Goal: Task Accomplishment & Management: Manage account settings

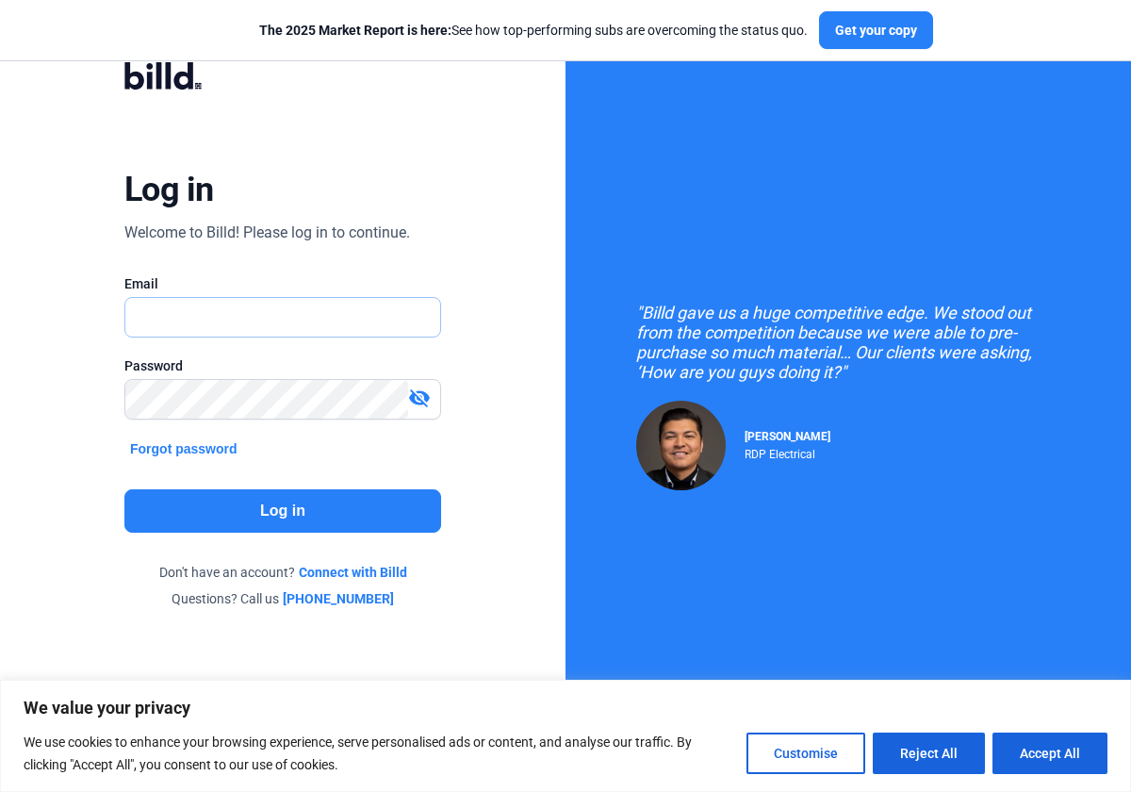
click at [274, 330] on input "text" at bounding box center [272, 317] width 295 height 39
type input "[EMAIL_ADDRESS][DOMAIN_NAME]"
click at [1028, 755] on button "Accept All" at bounding box center [1050, 752] width 115 height 41
checkbox input "true"
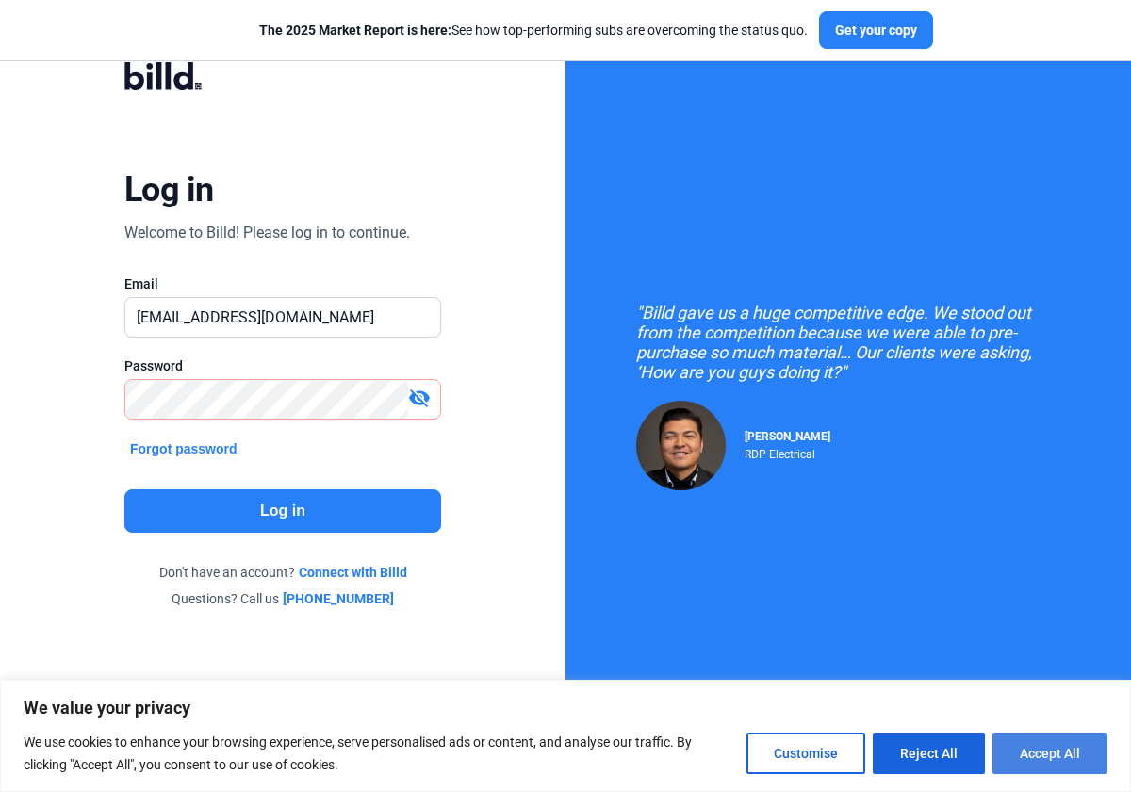
checkbox input "true"
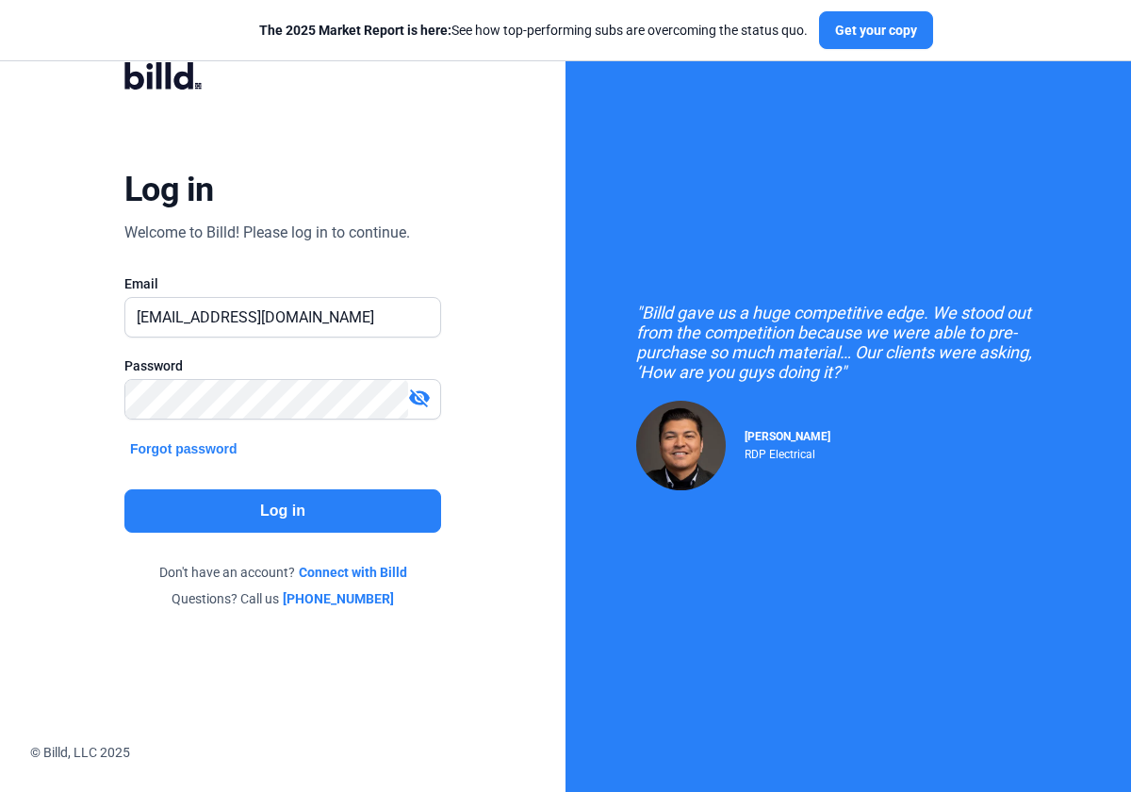
click at [271, 513] on button "Log in" at bounding box center [282, 510] width 317 height 43
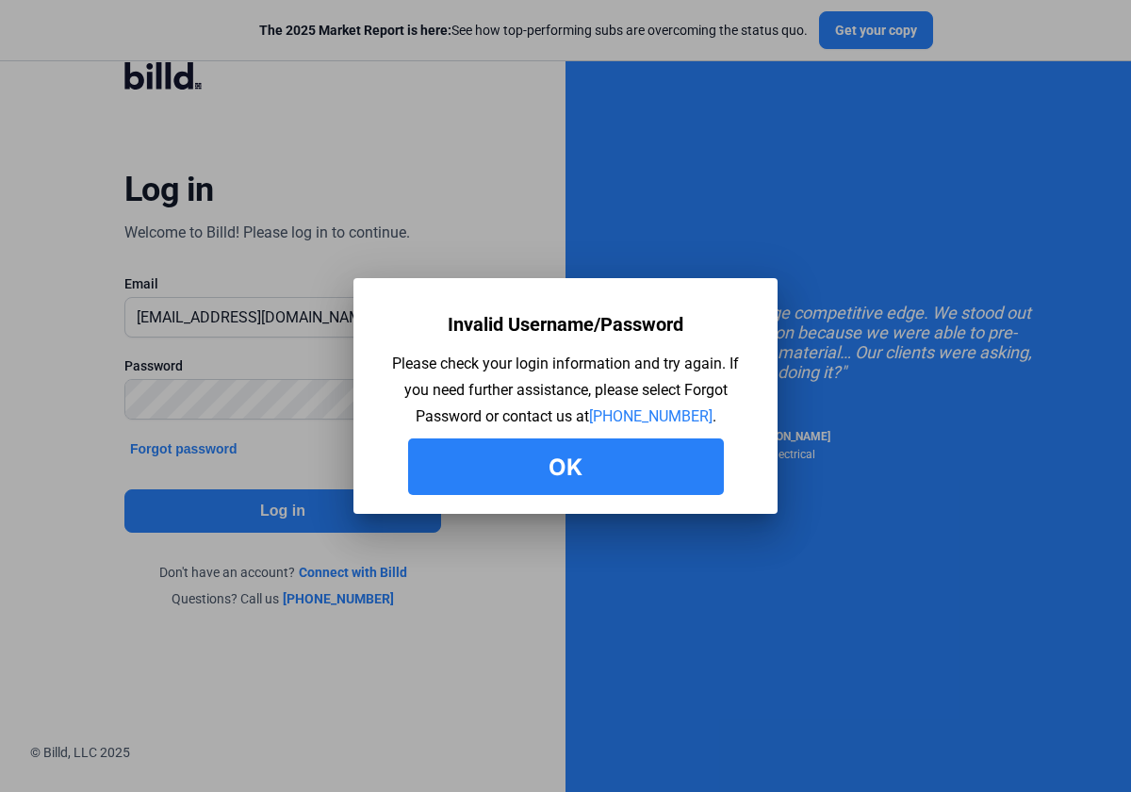
click at [550, 465] on button "Ok" at bounding box center [566, 466] width 316 height 57
click at [633, 468] on button "Ok" at bounding box center [566, 466] width 316 height 57
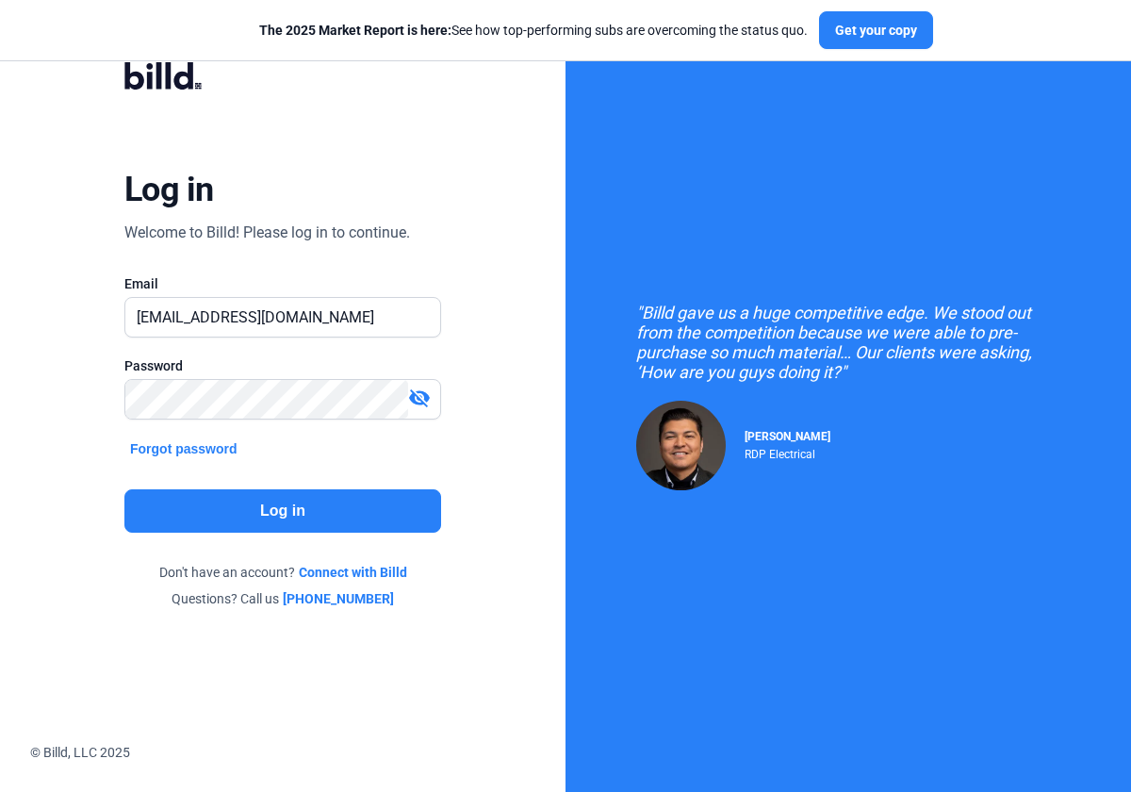
click at [199, 446] on button "Forgot password" at bounding box center [183, 448] width 119 height 21
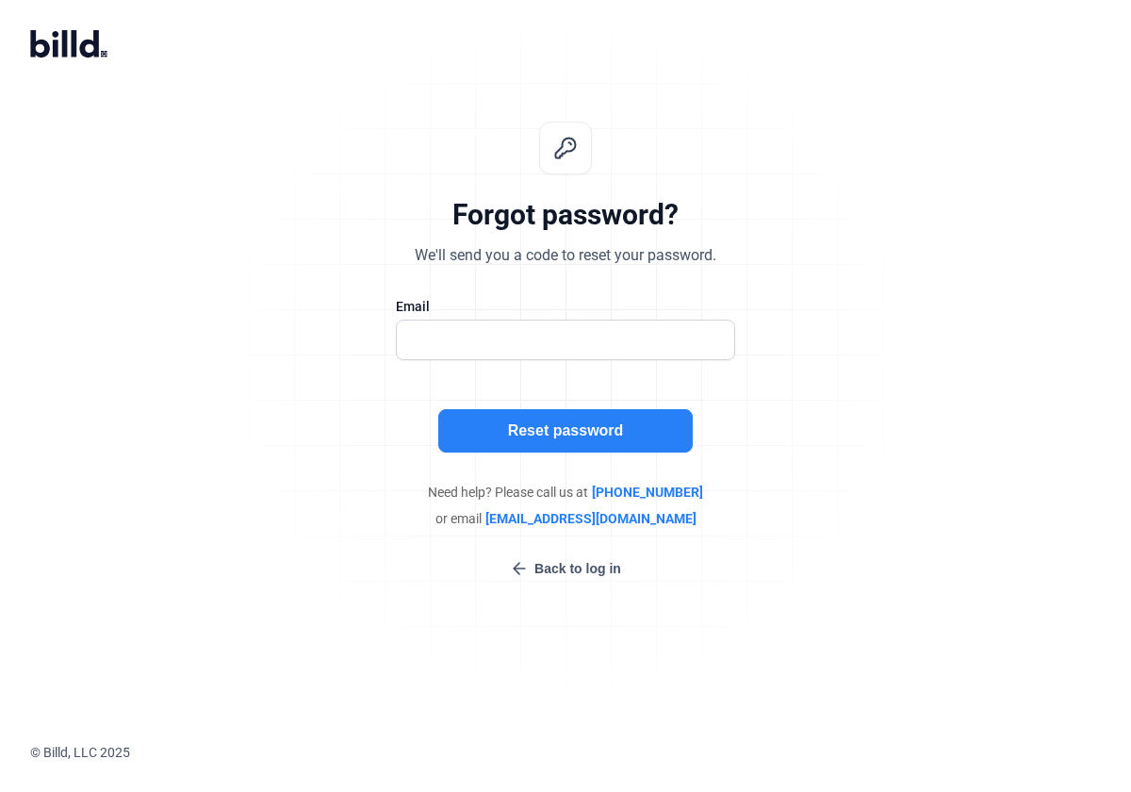
click at [428, 365] on div at bounding box center [565, 369] width 339 height 19
click at [435, 346] on input "text" at bounding box center [565, 339] width 337 height 39
type input "[EMAIL_ADDRESS][DOMAIN_NAME]"
click at [573, 430] on button "Reset password" at bounding box center [565, 430] width 255 height 43
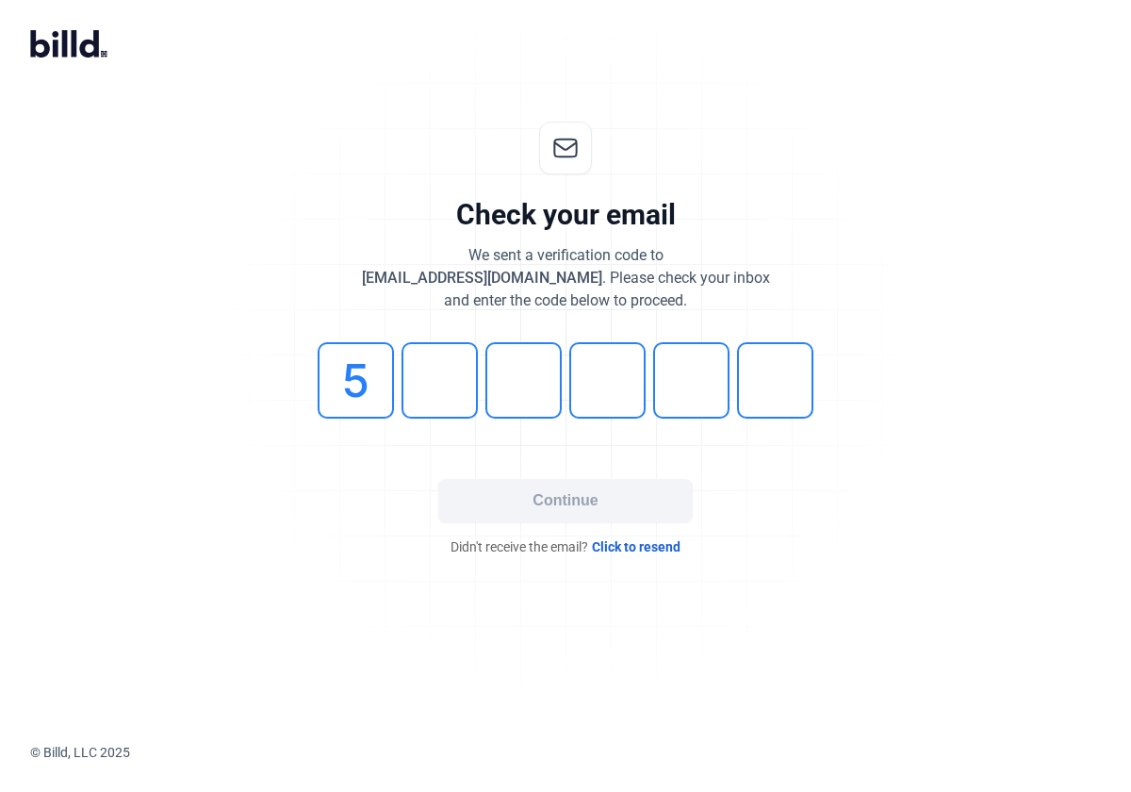
type input "5"
type input "9"
type input "5"
type input "2"
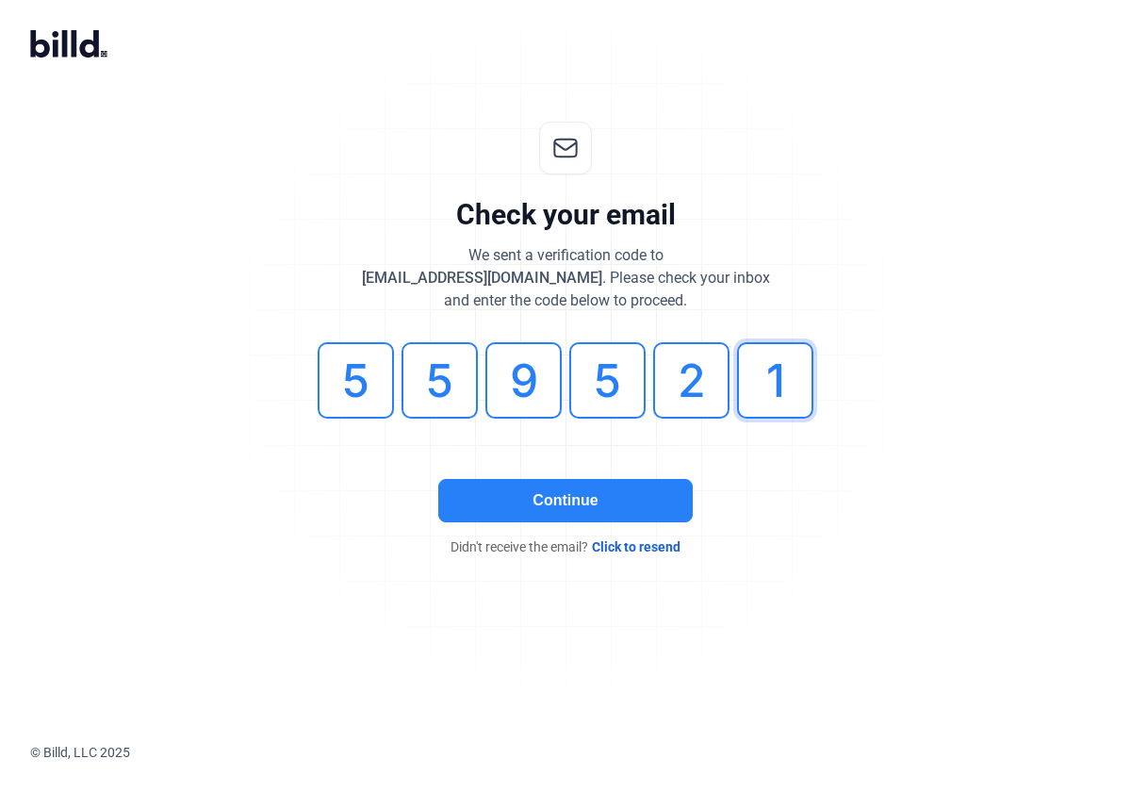
type input "1"
click at [511, 491] on button "Continue" at bounding box center [565, 500] width 255 height 43
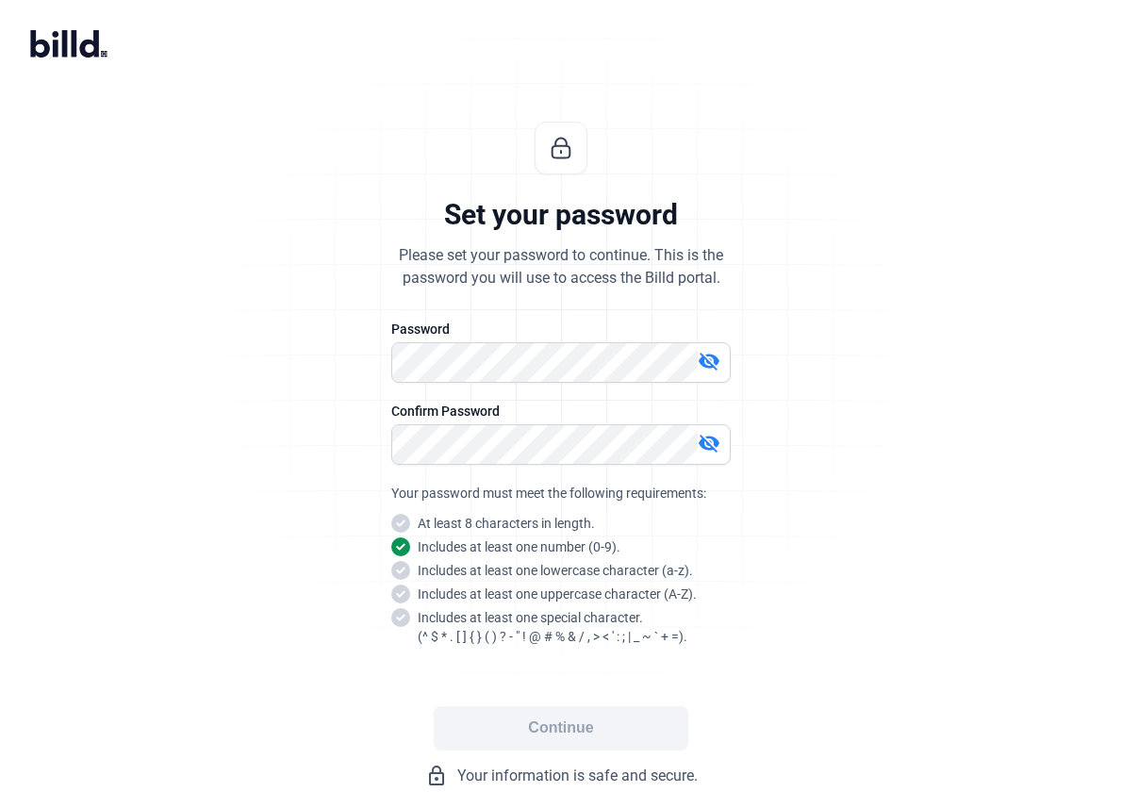
click at [711, 362] on mat-icon "visibility_off" at bounding box center [709, 361] width 23 height 23
click at [705, 451] on mat-icon "visibility_off" at bounding box center [709, 443] width 23 height 23
click at [829, 628] on div "Set your password Please set your password to continue. This is the password yo…" at bounding box center [561, 454] width 626 height 726
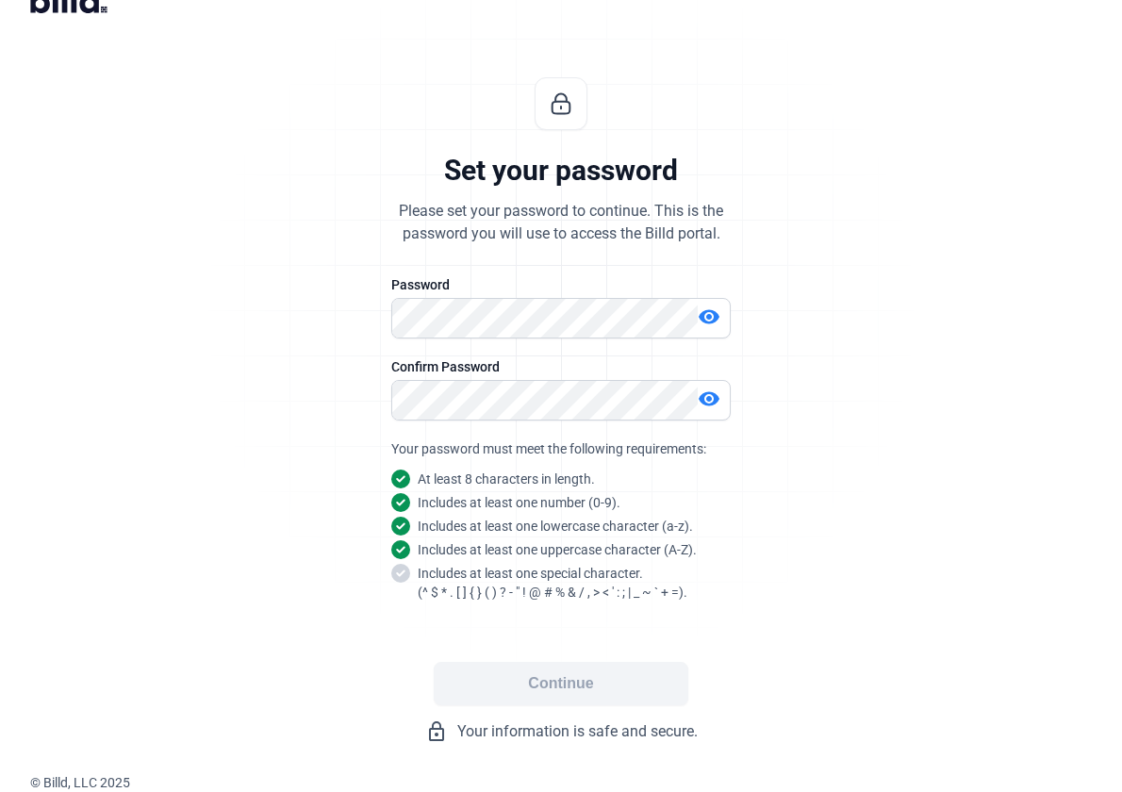
scroll to position [46, 0]
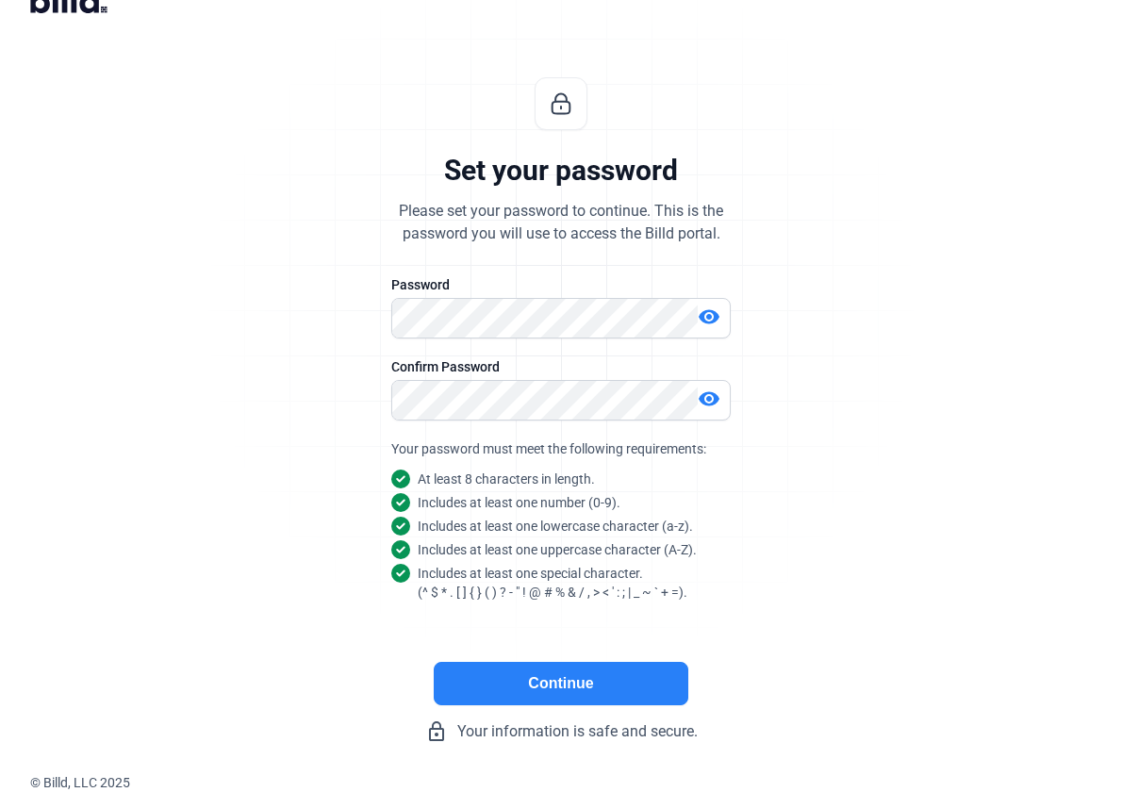
click at [559, 686] on button "Continue" at bounding box center [561, 683] width 255 height 43
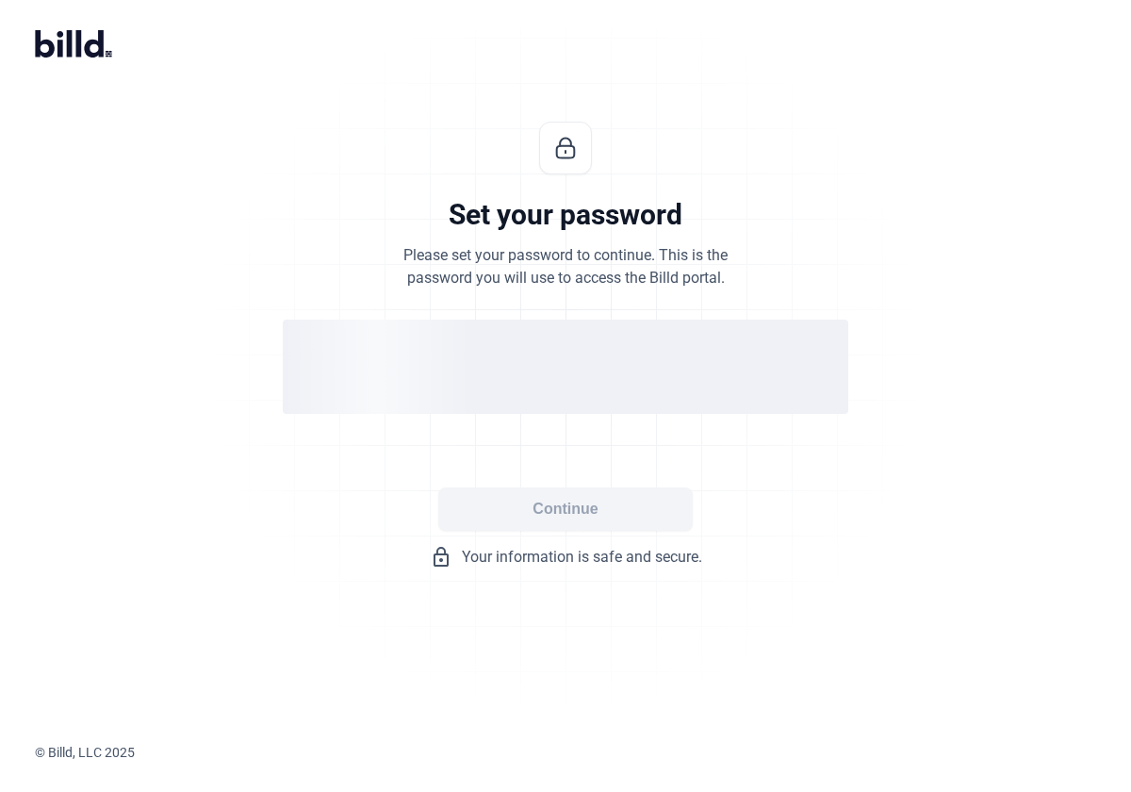
scroll to position [0, 0]
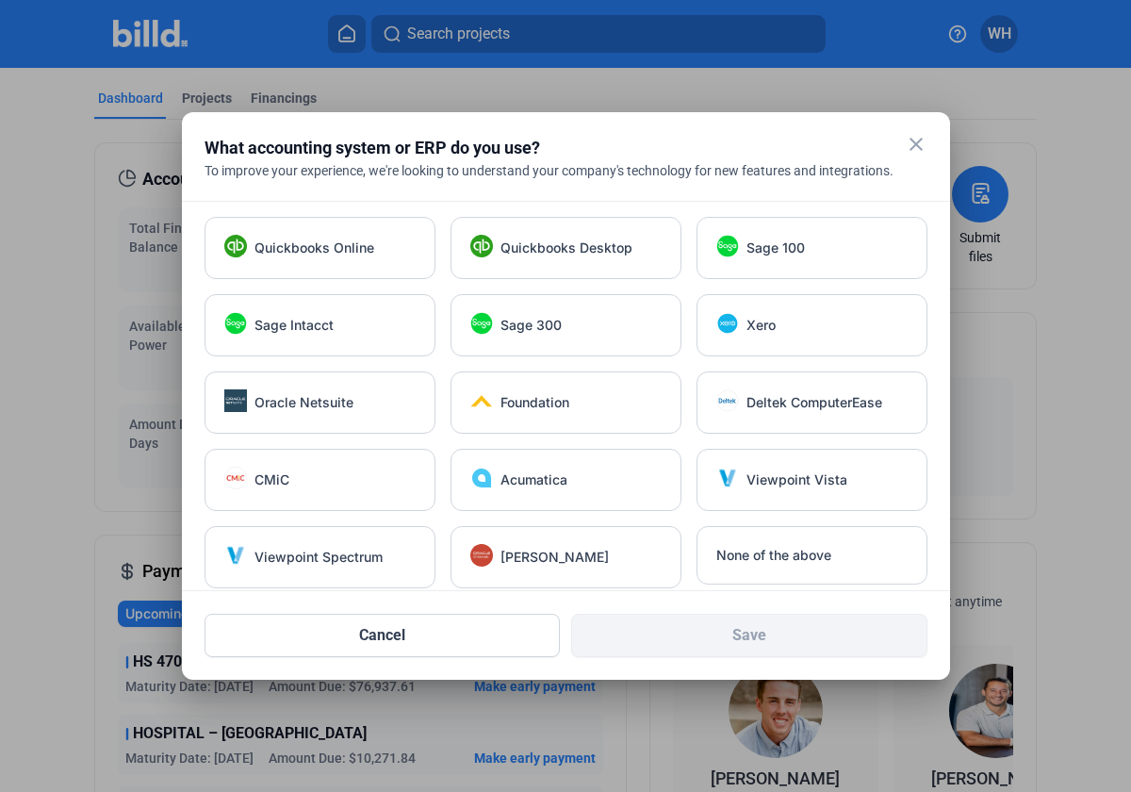
click at [912, 147] on mat-icon "close" at bounding box center [916, 144] width 23 height 23
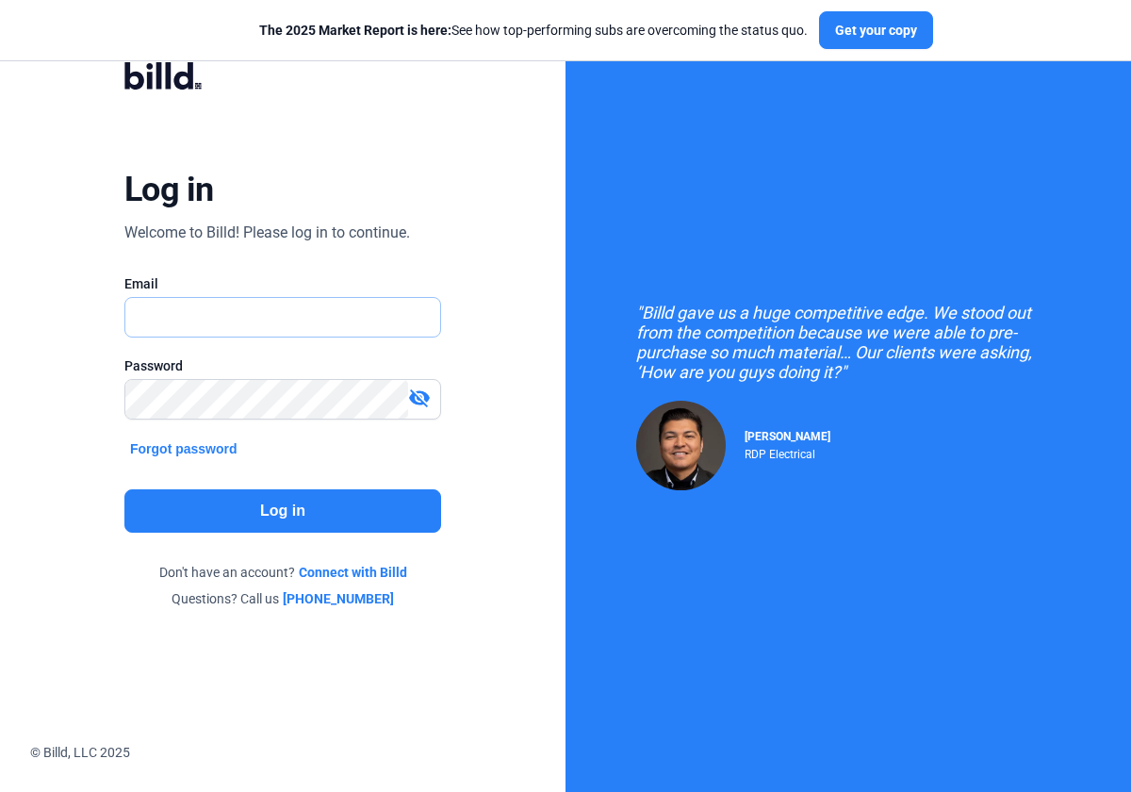
click at [172, 322] on input "text" at bounding box center [272, 317] width 295 height 39
type input "[EMAIL_ADDRESS][DOMAIN_NAME]"
click at [232, 512] on button "Log in" at bounding box center [282, 510] width 317 height 43
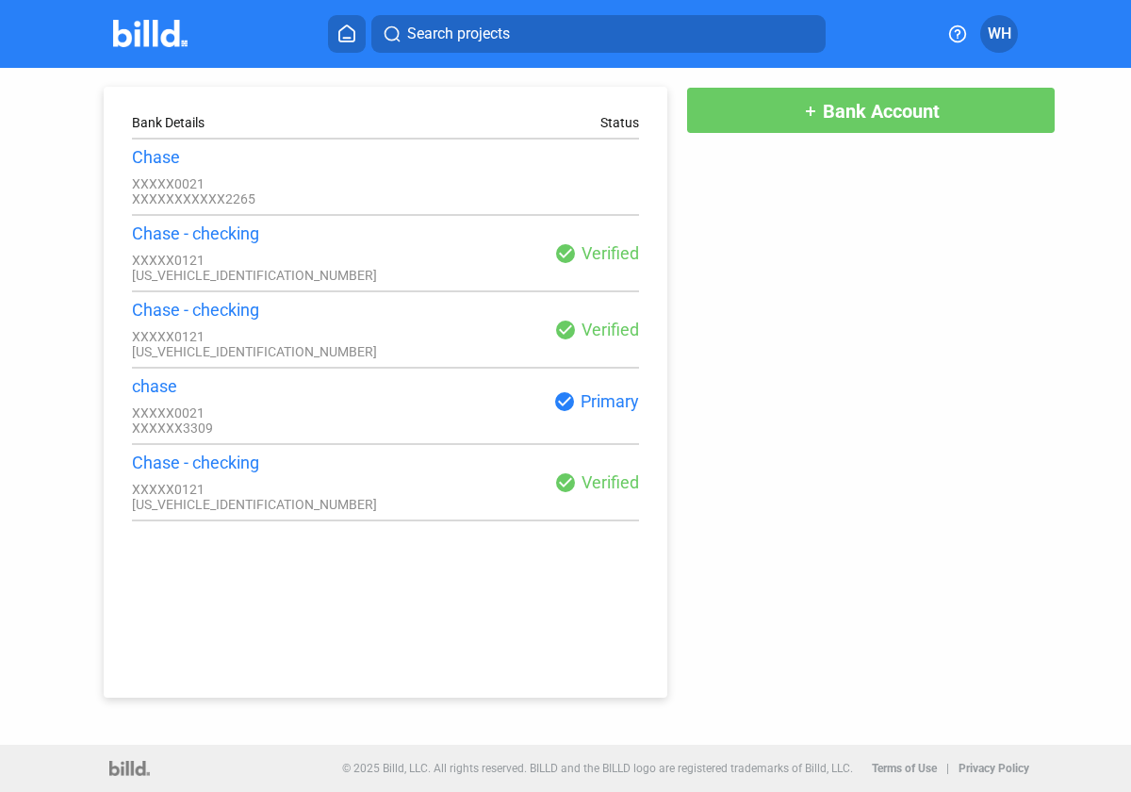
click at [847, 335] on div "Bank Details Status Chase XXXXX0021 XXXXXXXXXXX2265 Chase - checking XXXXX0121 …" at bounding box center [566, 383] width 1018 height 630
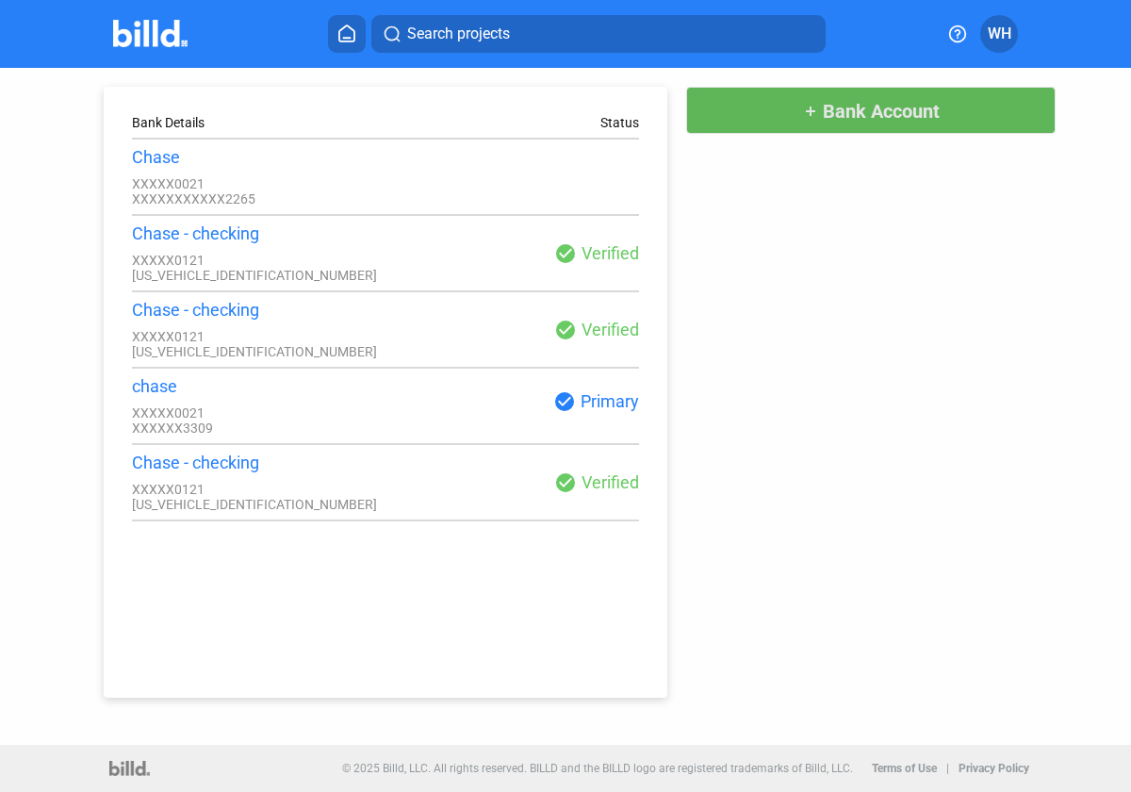
click at [792, 112] on button "add Bank Account" at bounding box center [870, 110] width 369 height 47
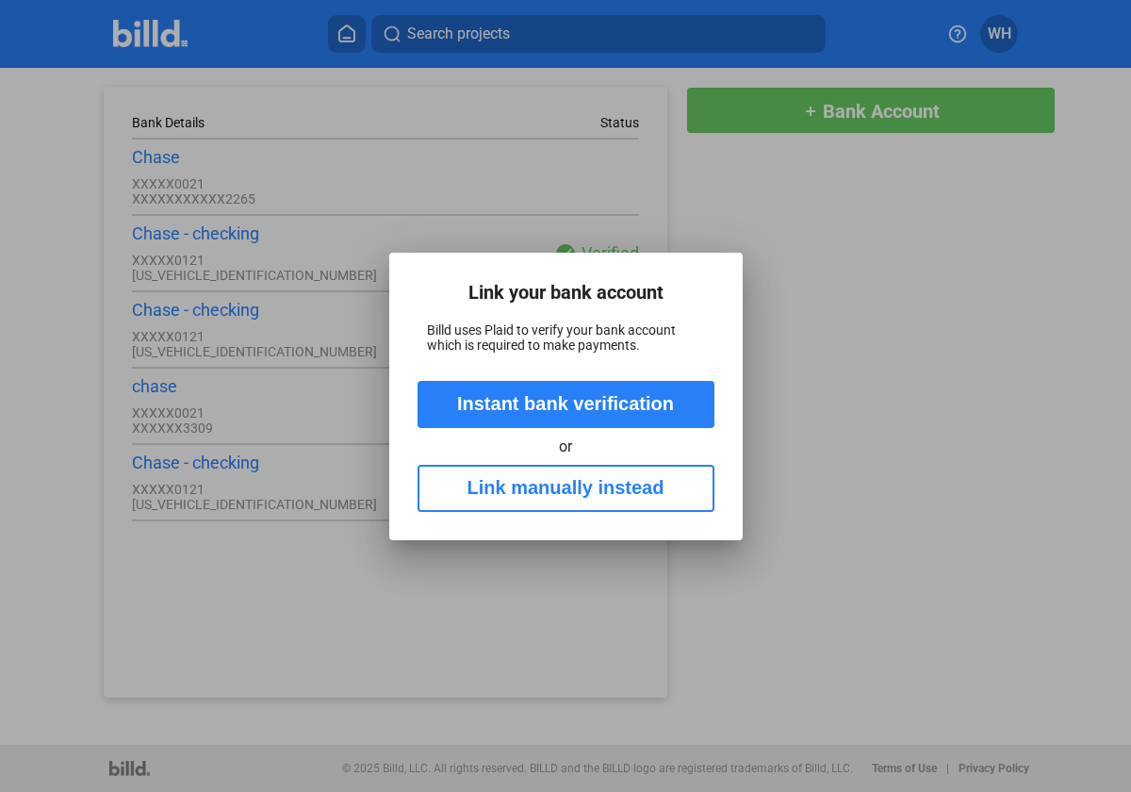
click at [820, 417] on div at bounding box center [565, 396] width 1131 height 792
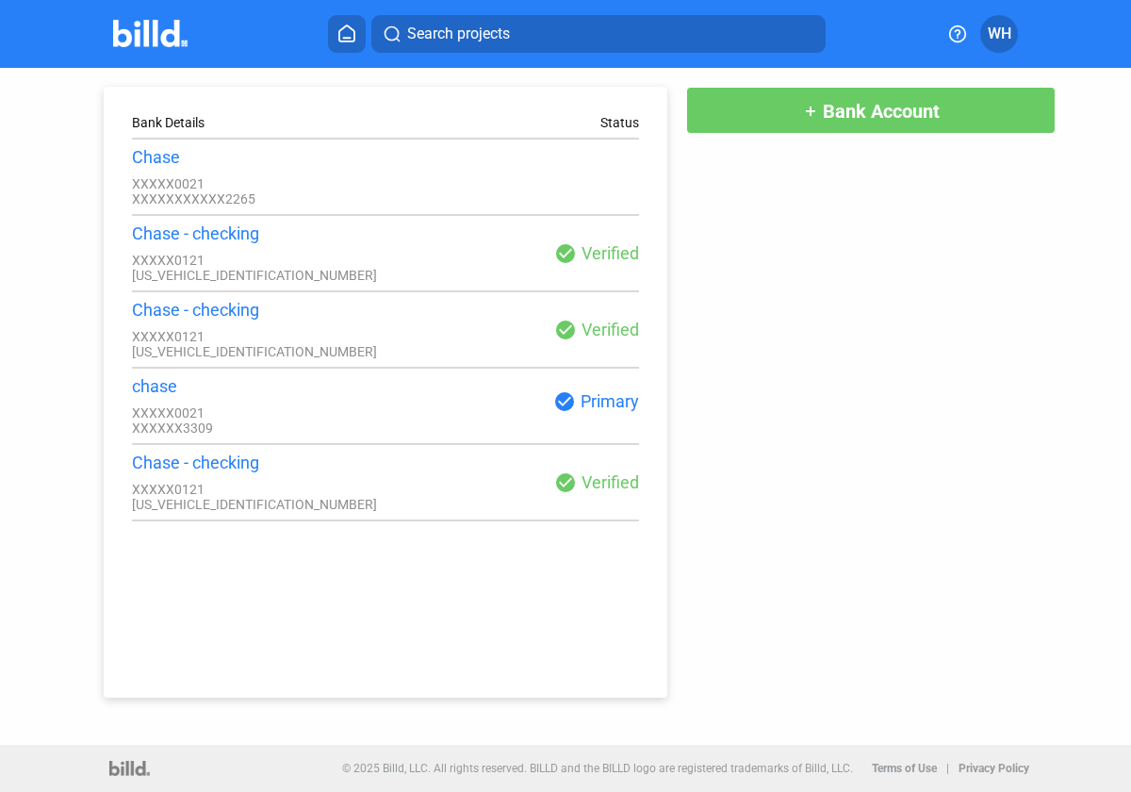
click at [582, 402] on div "check_circle Primary" at bounding box center [513, 401] width 254 height 23
click at [635, 123] on div "Status" at bounding box center [619, 122] width 39 height 15
click at [394, 419] on div "check_circle Primary" at bounding box center [513, 406] width 254 height 32
click at [900, 247] on div "Bank Details Status Chase XXXXX0021 XXXXXXXXXXX2265 Chase - checking XXXXX0121 …" at bounding box center [566, 383] width 1018 height 630
click at [862, 121] on span "Bank Account" at bounding box center [881, 111] width 117 height 23
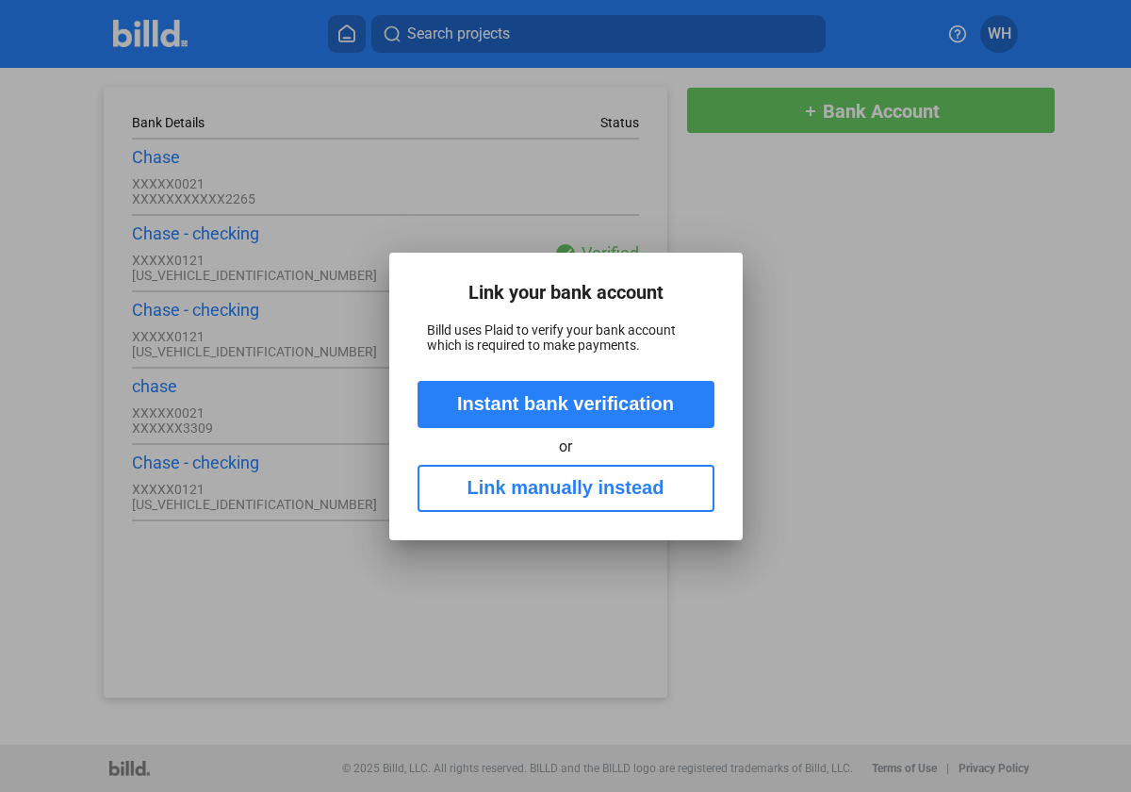
click at [653, 407] on button "Instant bank verification" at bounding box center [566, 404] width 297 height 47
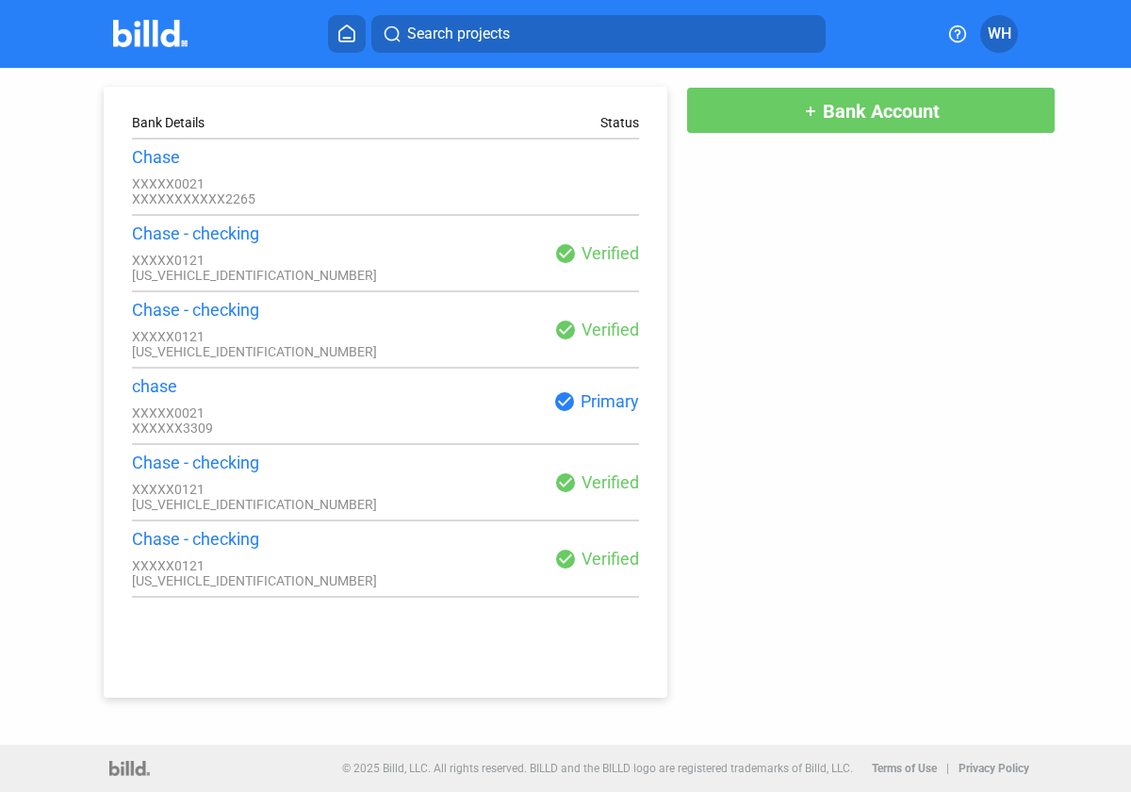
click at [911, 463] on div "Bank Details Status Chase XXXXX0021 XXXXXXXXXXX2265 Chase - checking XXXXX0121 …" at bounding box center [566, 383] width 1018 height 630
click at [894, 505] on div "Bank Details Status Chase XXXXX0021 XXXXXXXXXXX2265 Chase - checking XXXXX0121 …" at bounding box center [566, 383] width 1018 height 630
click at [1002, 33] on span "WH" at bounding box center [1000, 34] width 24 height 23
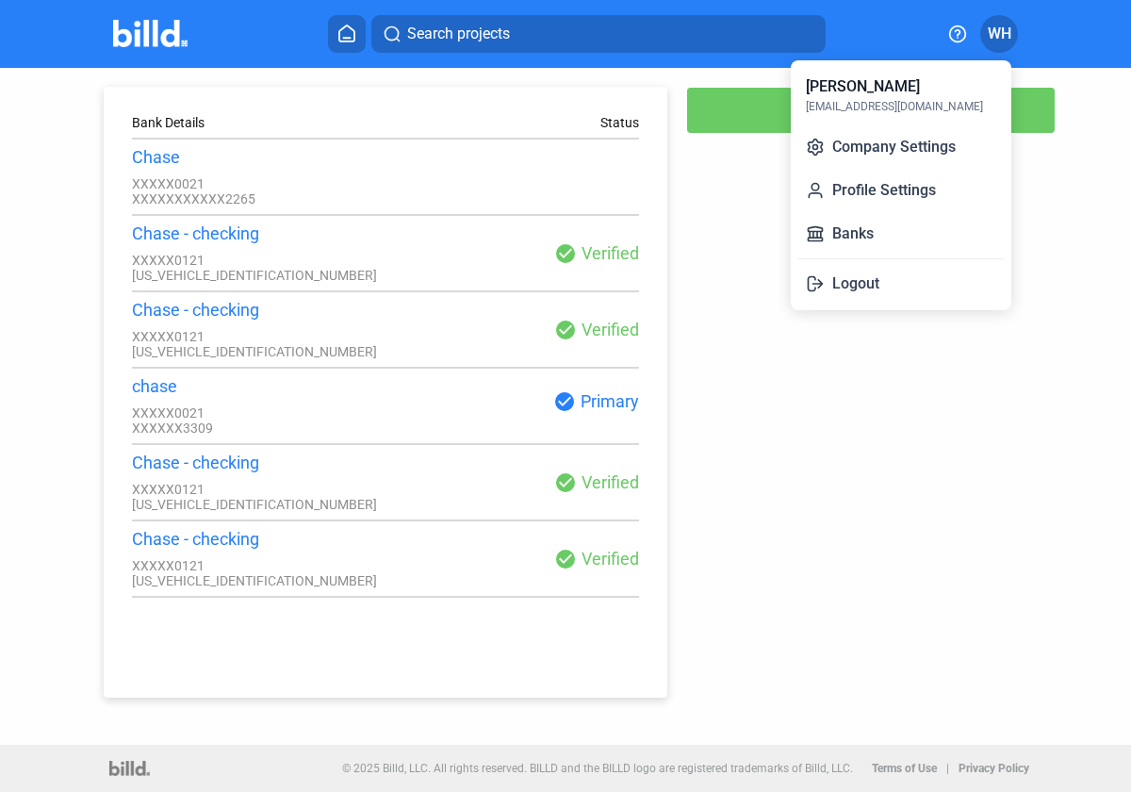
click at [907, 457] on div at bounding box center [565, 396] width 1131 height 792
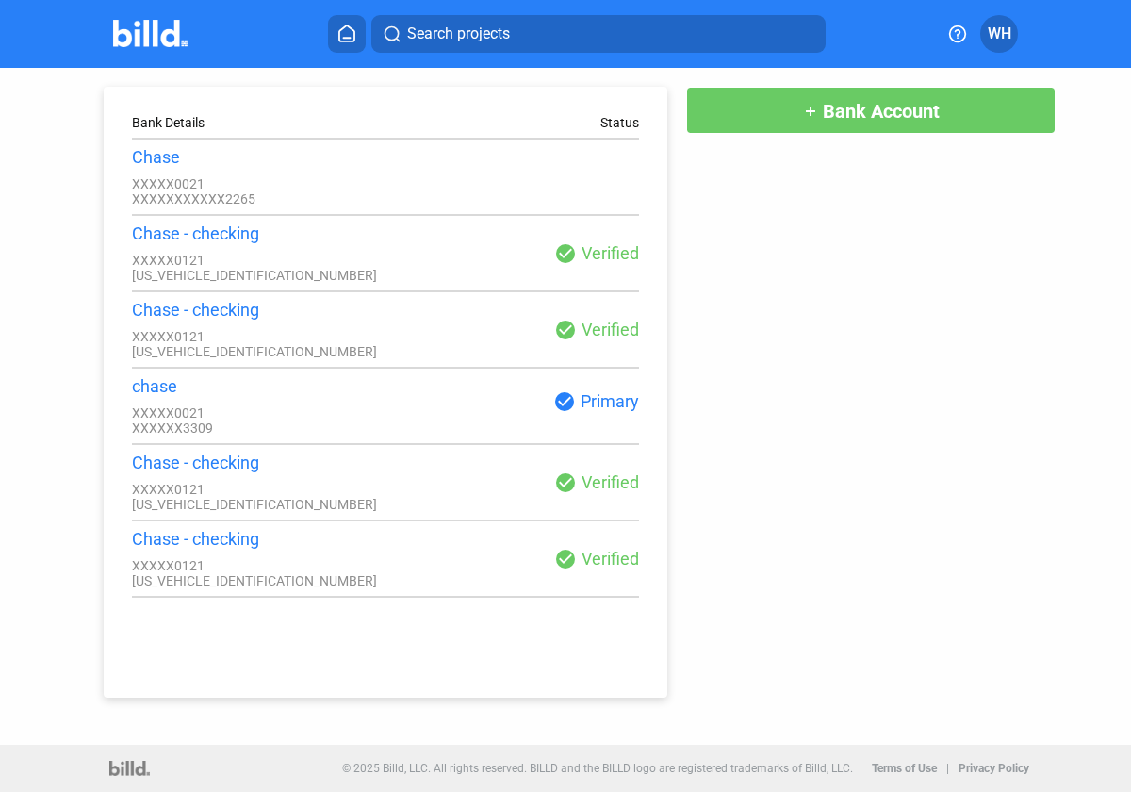
click at [1010, 33] on span "WH" at bounding box center [1000, 34] width 24 height 23
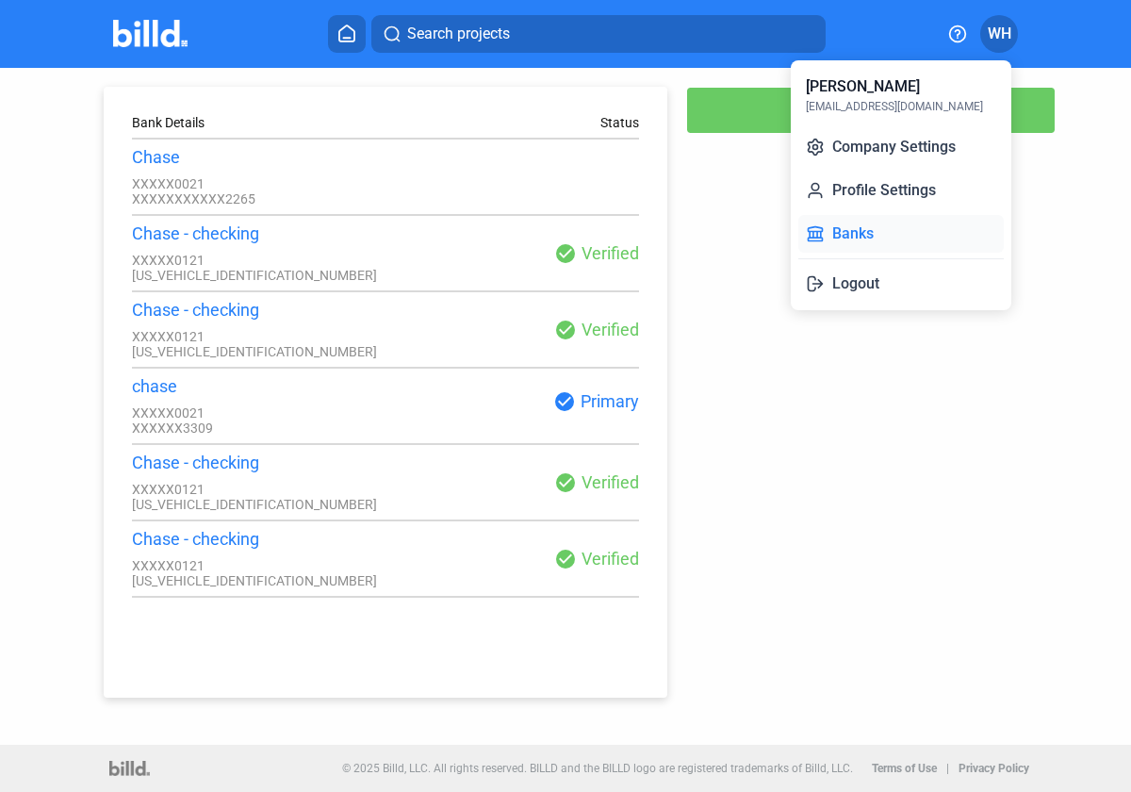
click at [856, 237] on button "Banks" at bounding box center [900, 234] width 205 height 38
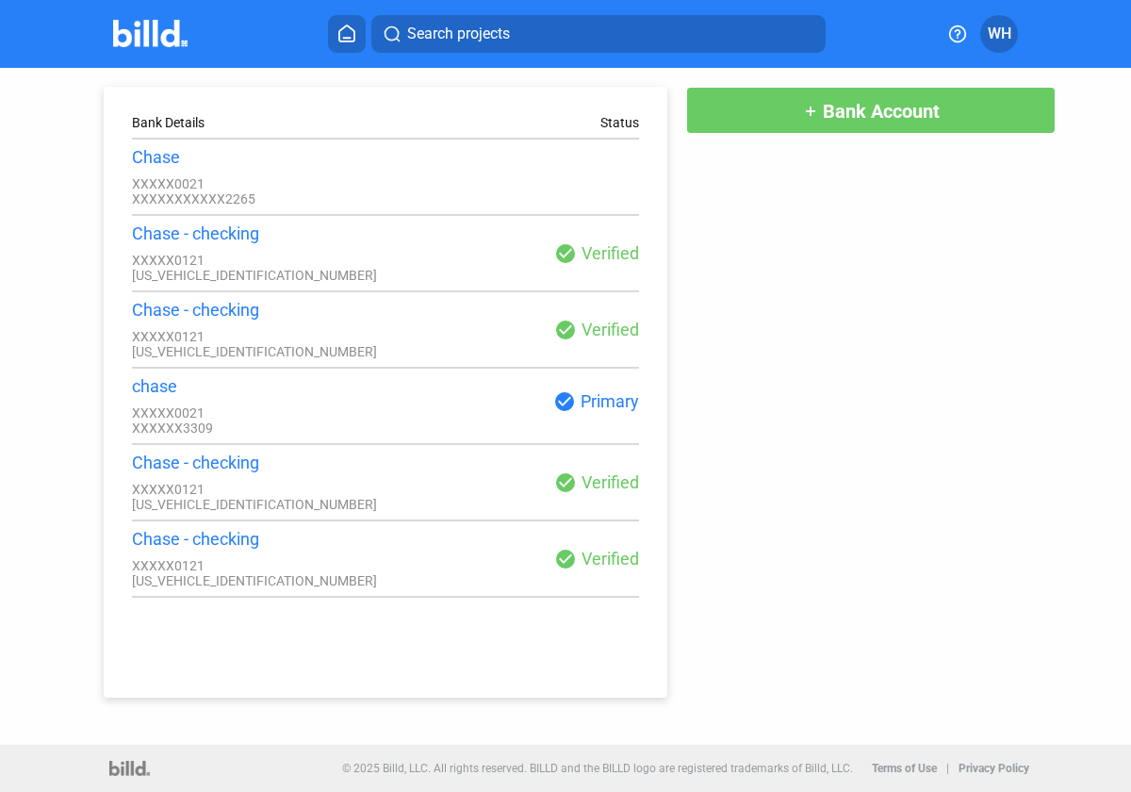
click at [289, 252] on div "Chase - checking XXXXX0121 [US_VEHICLE_IDENTIFICATION_NUMBER]" at bounding box center [259, 252] width 254 height 59
click at [613, 123] on div "Status" at bounding box center [619, 122] width 39 height 15
click at [149, 157] on div "Chase" at bounding box center [259, 157] width 254 height 20
click at [612, 259] on div "check_circle Verified" at bounding box center [513, 253] width 254 height 23
click at [159, 573] on div "XXXXX0121" at bounding box center [259, 565] width 254 height 15
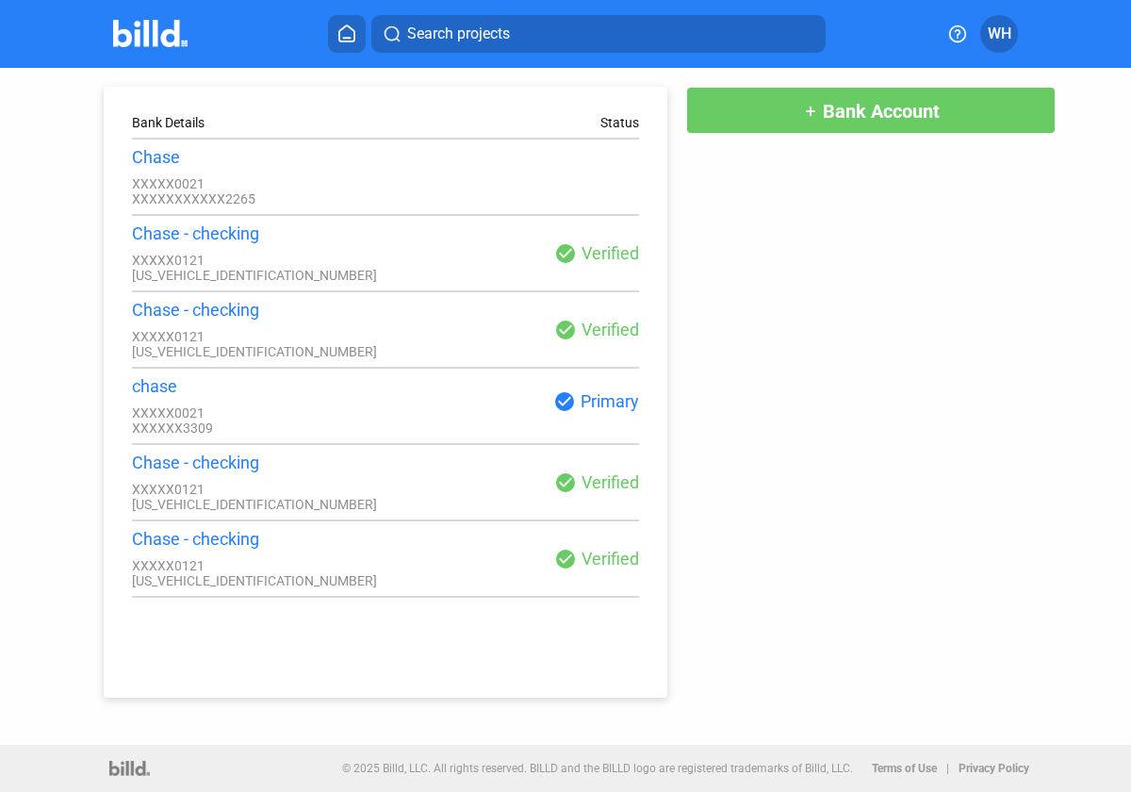
click at [159, 573] on div "XXXXX0121" at bounding box center [259, 565] width 254 height 15
click at [229, 493] on div "XXXXX0121" at bounding box center [259, 489] width 254 height 15
click at [573, 255] on mat-icon "check_circle" at bounding box center [565, 253] width 23 height 23
click at [573, 254] on mat-icon "check_circle" at bounding box center [565, 253] width 23 height 23
click at [965, 31] on icon at bounding box center [958, 33] width 16 height 16
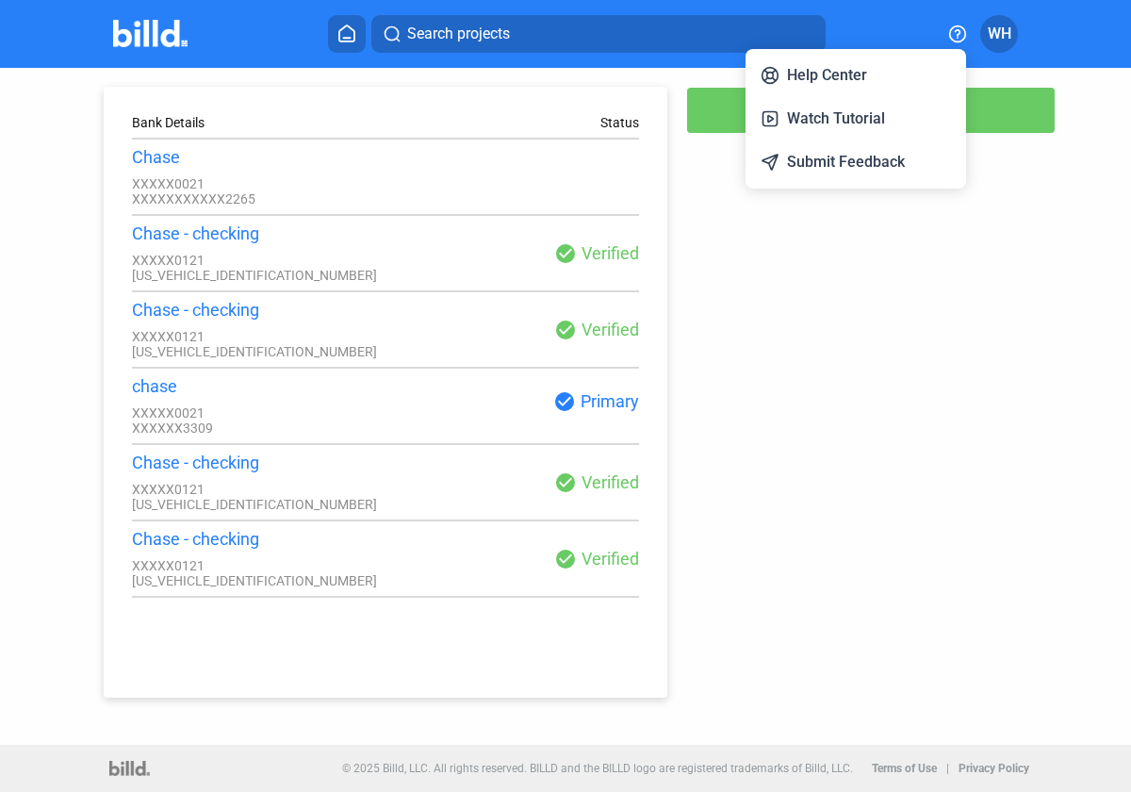
click at [874, 462] on div at bounding box center [565, 396] width 1131 height 792
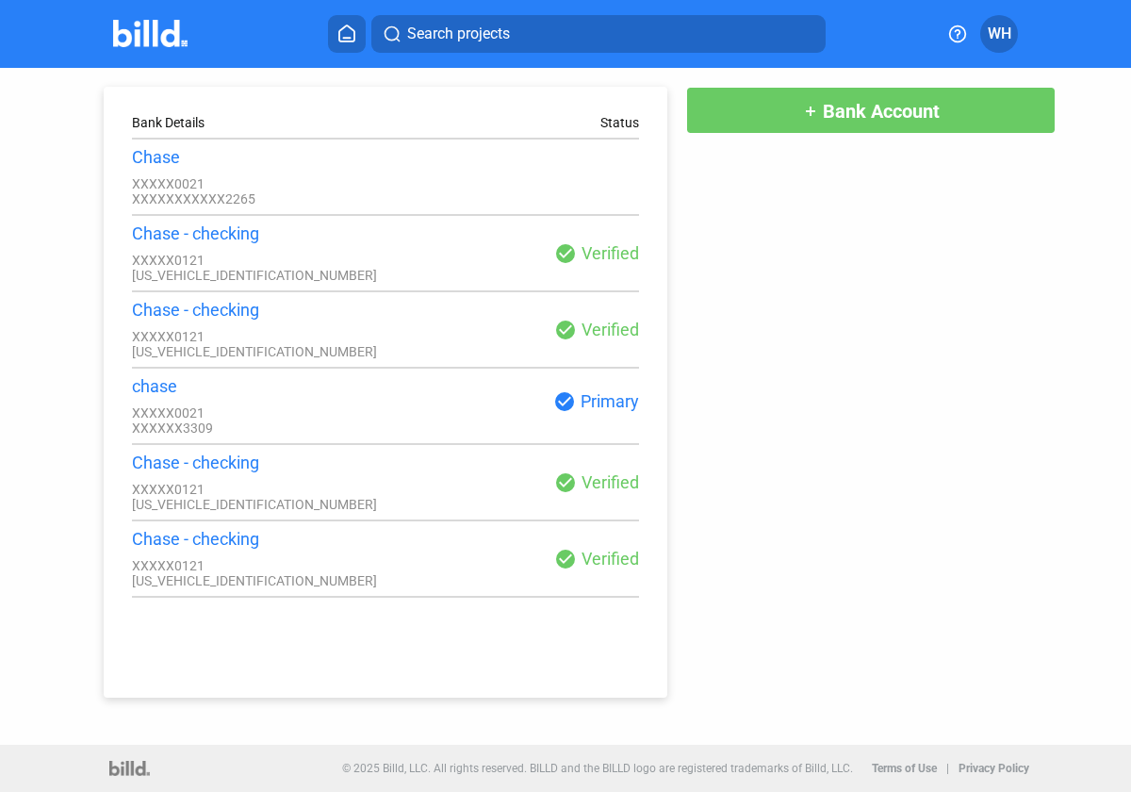
click at [867, 542] on div "Bank Details Status Chase XXXXX0021 XXXXXXXXXXX2265 Chase - checking XXXXX0121 …" at bounding box center [566, 383] width 1018 height 630
click at [1007, 34] on span "WH" at bounding box center [1000, 34] width 24 height 23
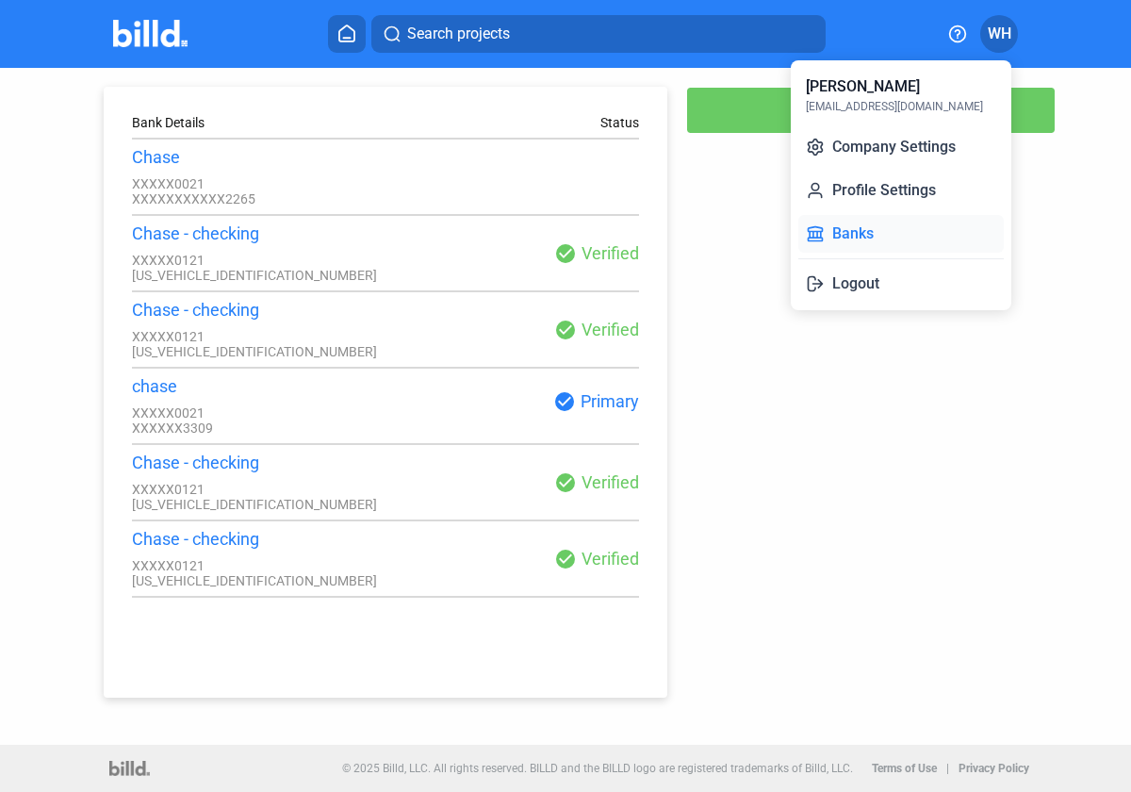
click at [858, 231] on button "Banks" at bounding box center [900, 234] width 205 height 38
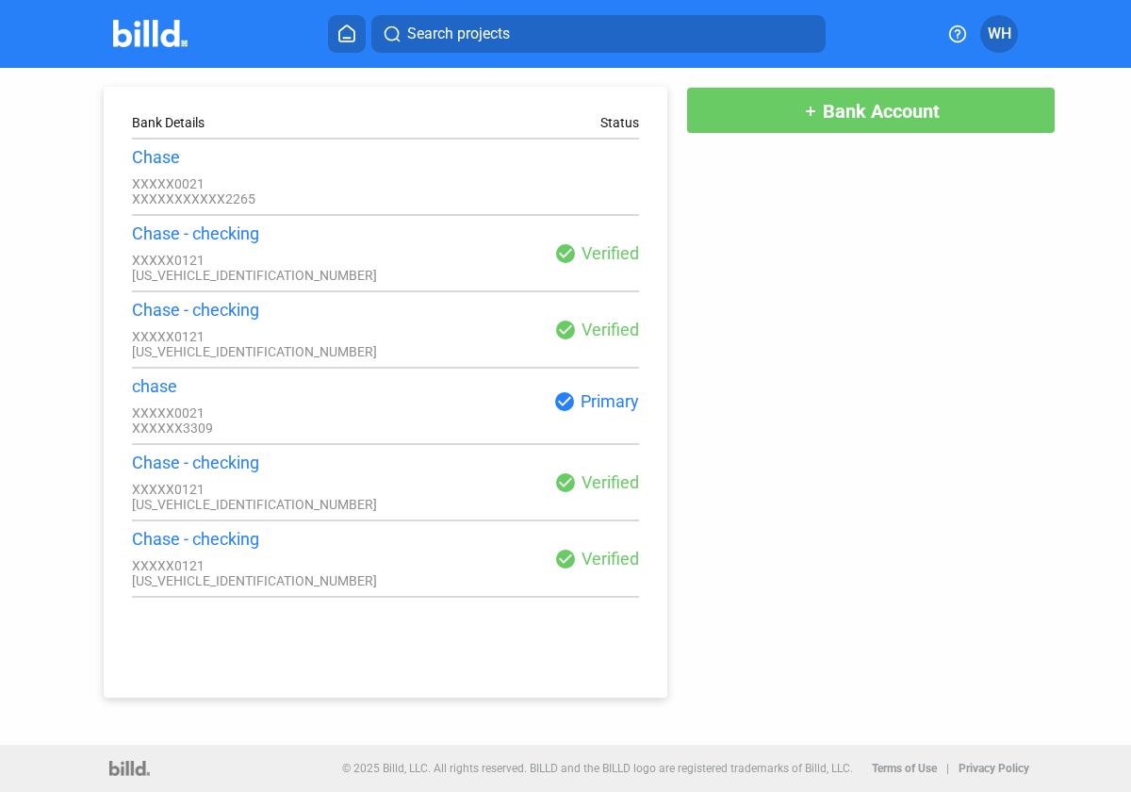
click at [994, 31] on span "WH" at bounding box center [1000, 34] width 24 height 23
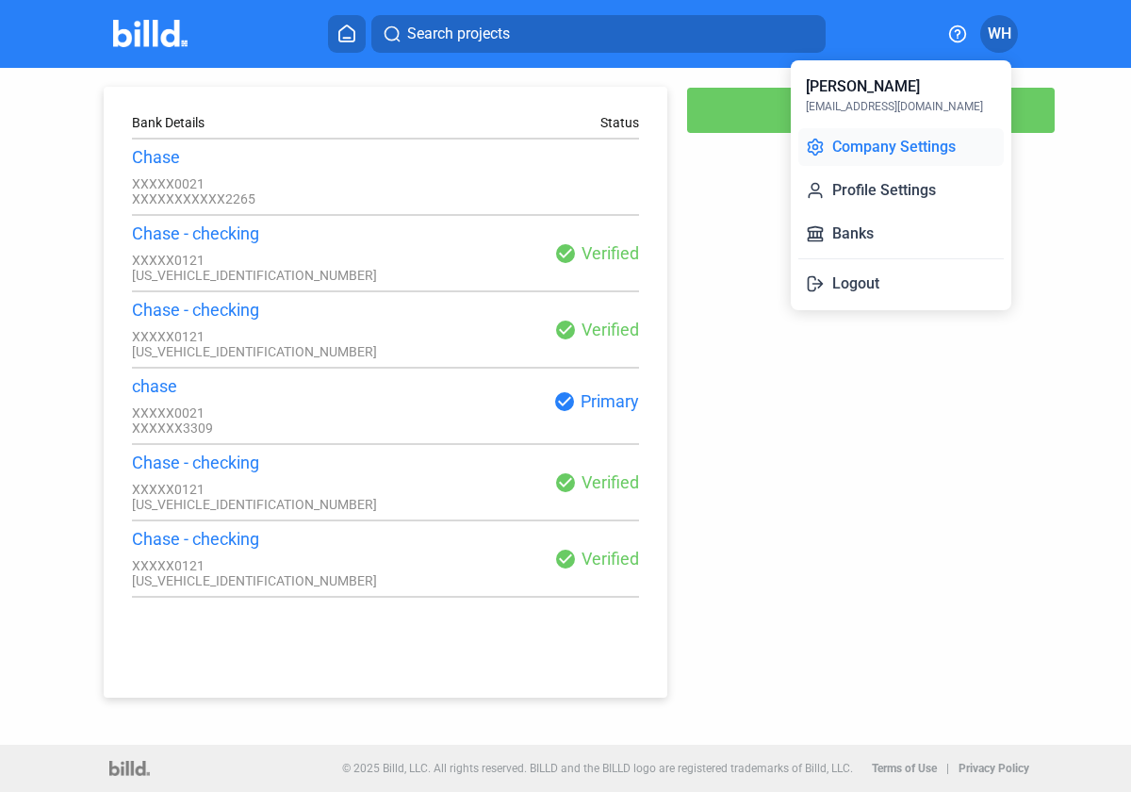
click at [901, 154] on button "Company Settings" at bounding box center [900, 147] width 205 height 38
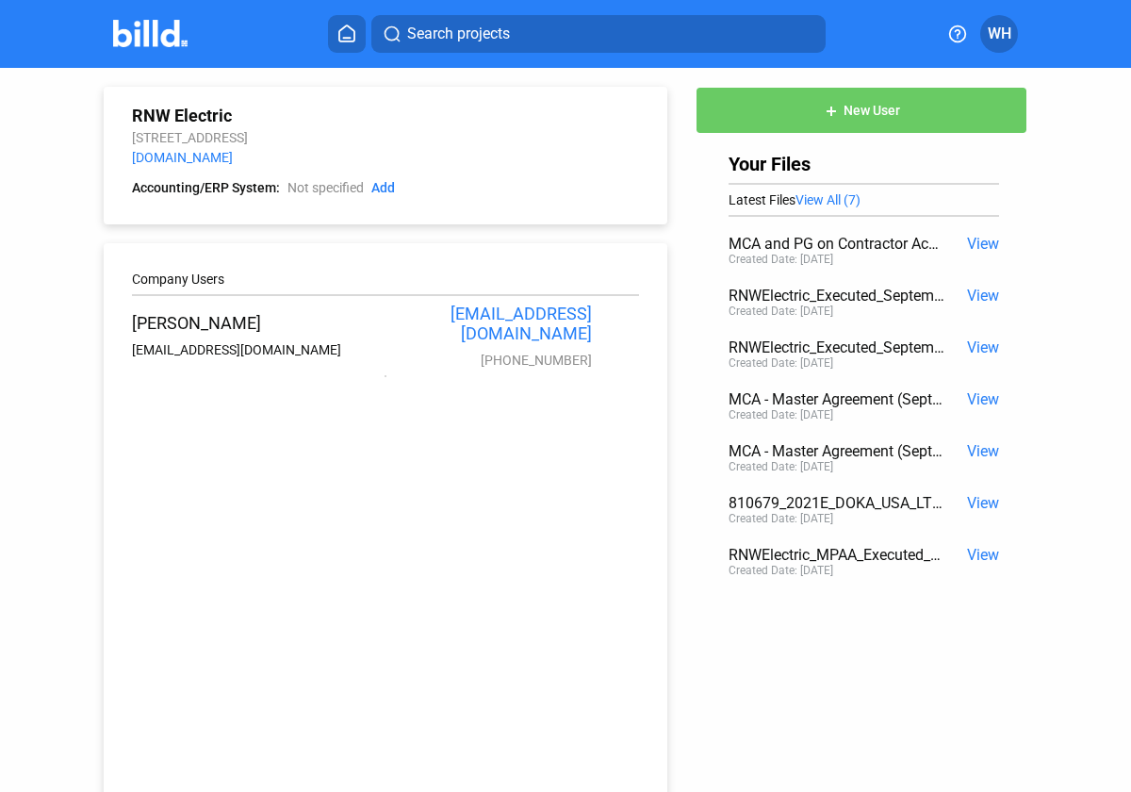
click at [967, 558] on span "View" at bounding box center [983, 555] width 32 height 18
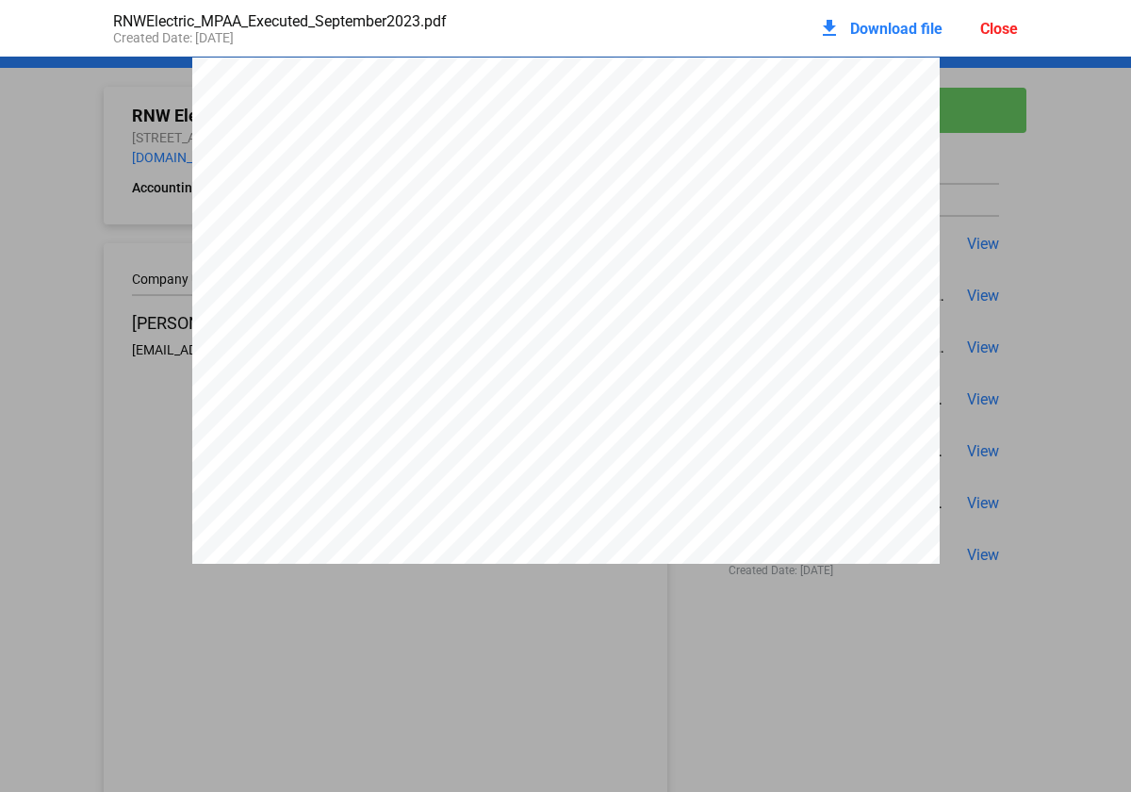
scroll to position [9, 0]
click at [720, 131] on div "MASTER PAY APP AGREEMENT This MASTER PAY APP AGREEMENT (this ) sets forth certa…" at bounding box center [565, 577] width 747 height 1058
click at [994, 31] on div "Close" at bounding box center [999, 29] width 38 height 18
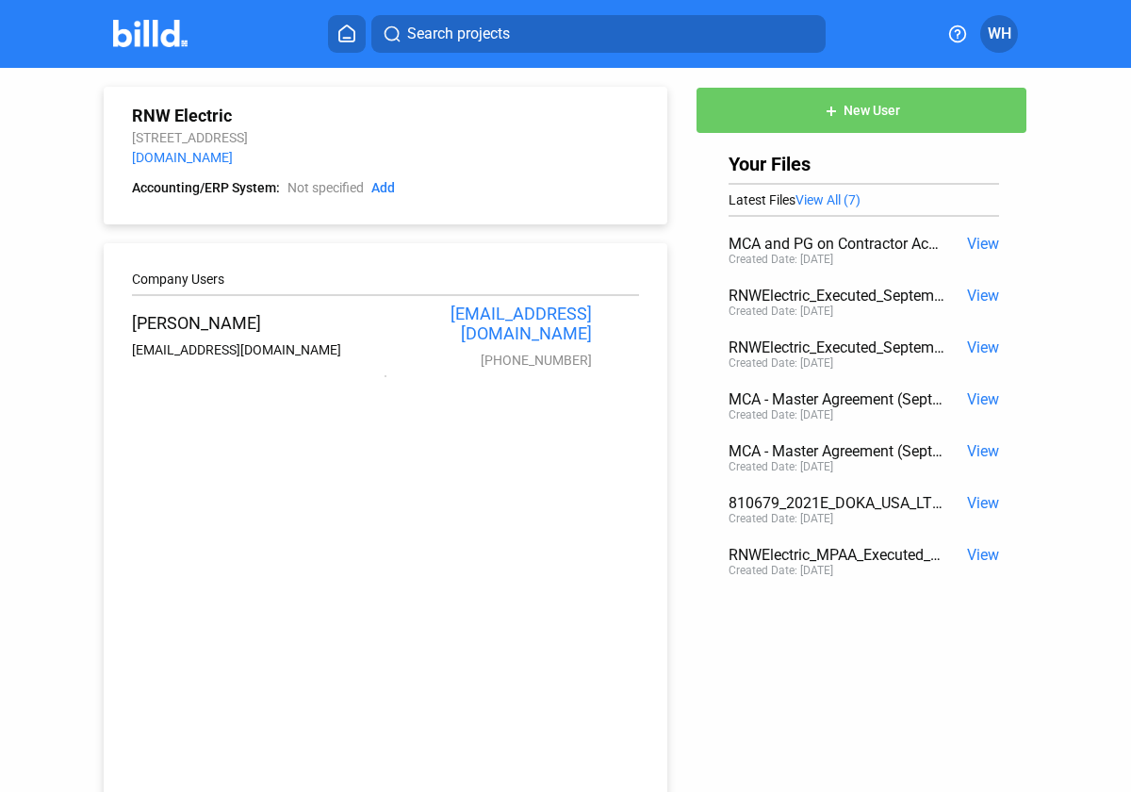
click at [826, 196] on span "View All (7)" at bounding box center [828, 199] width 65 height 15
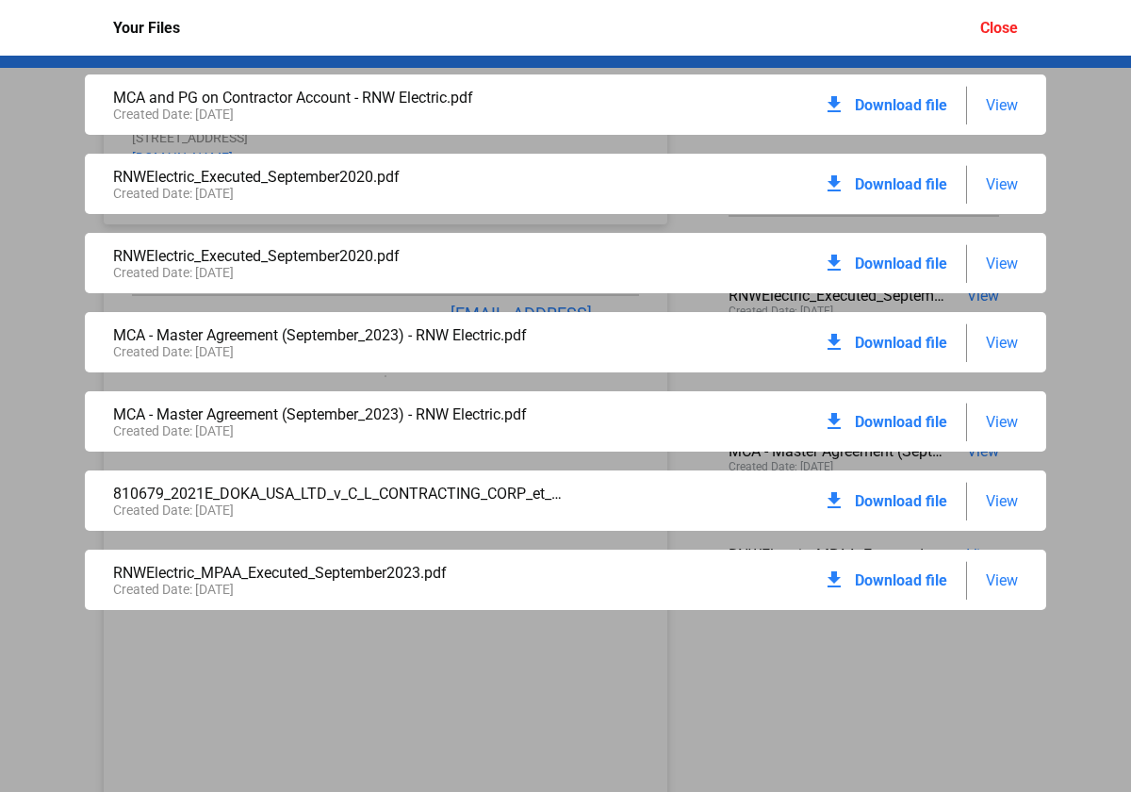
click at [1002, 28] on div "Close" at bounding box center [999, 28] width 38 height 18
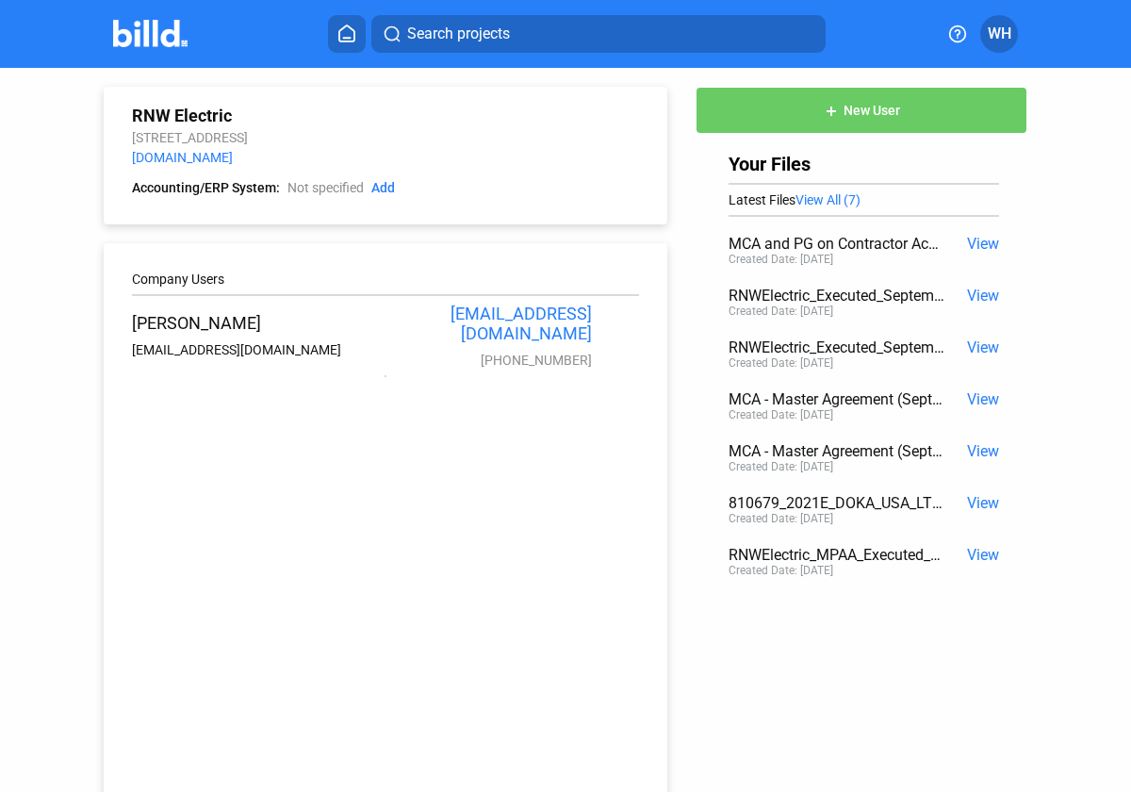
click at [996, 38] on span "WH" at bounding box center [1000, 34] width 24 height 23
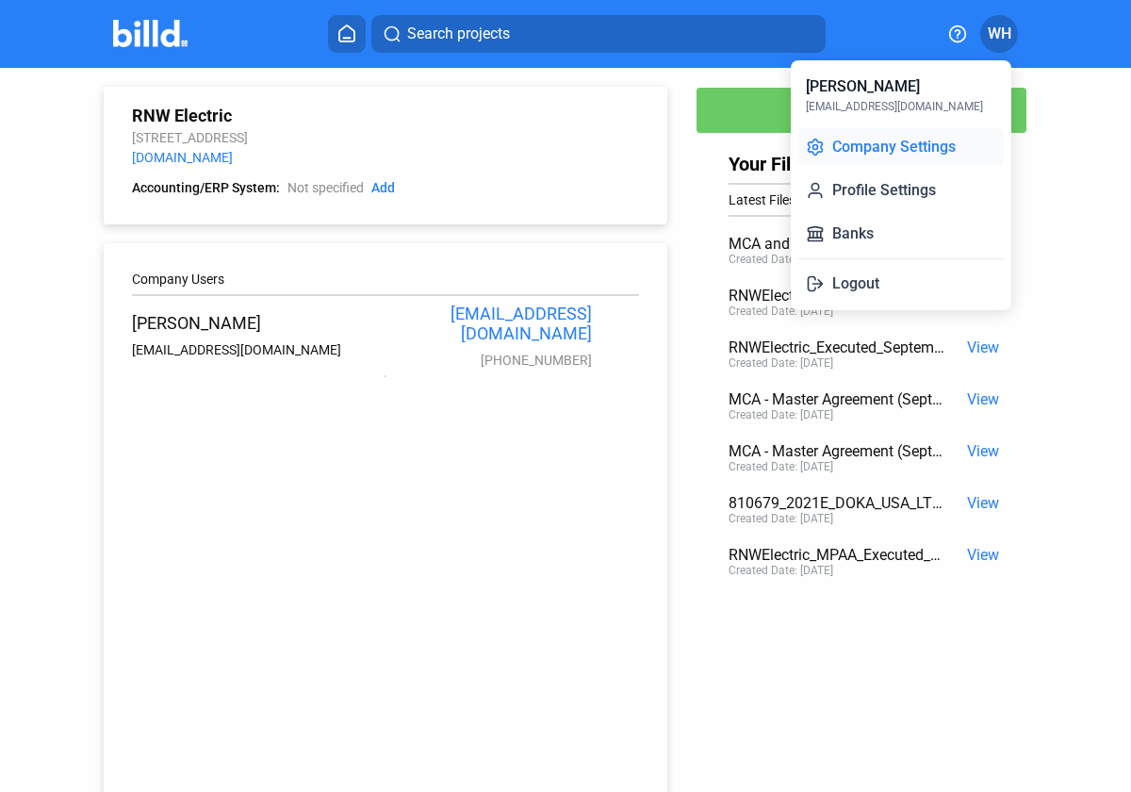
click at [865, 148] on button "Company Settings" at bounding box center [900, 147] width 205 height 38
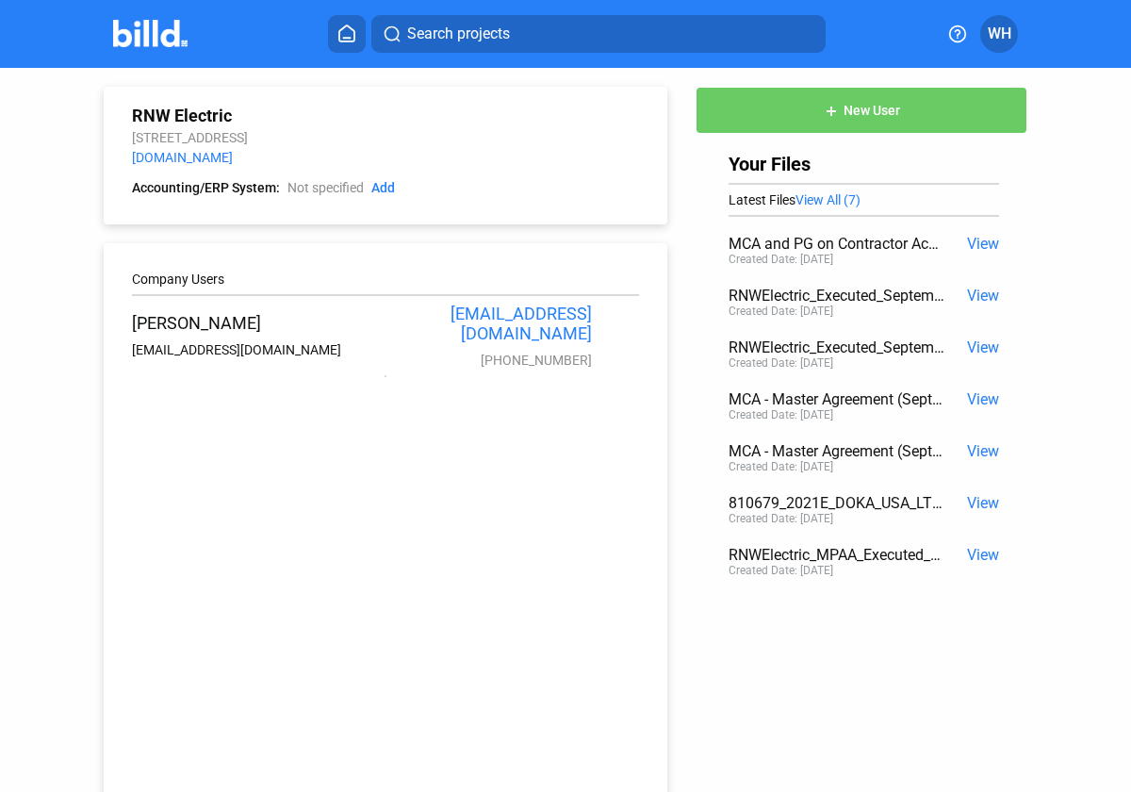
click at [1009, 34] on span "WH" at bounding box center [1000, 34] width 24 height 23
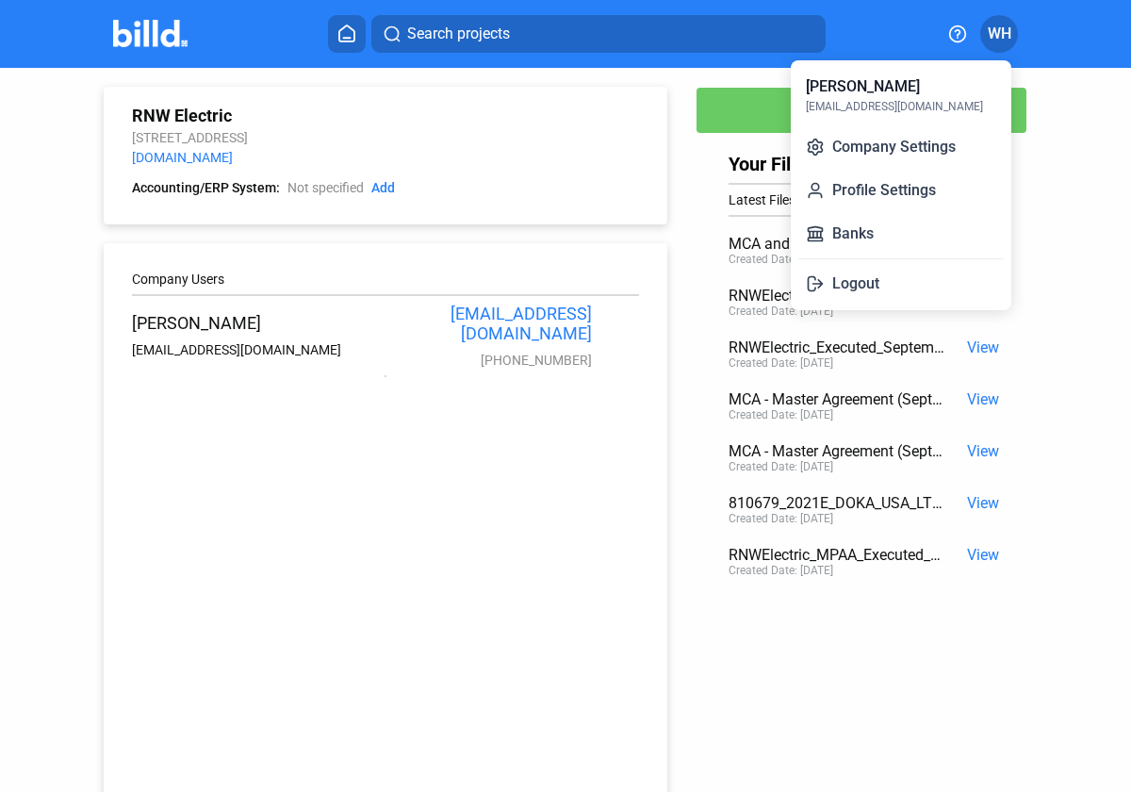
click at [368, 648] on div at bounding box center [565, 396] width 1131 height 792
